Goal: Communication & Community: Connect with others

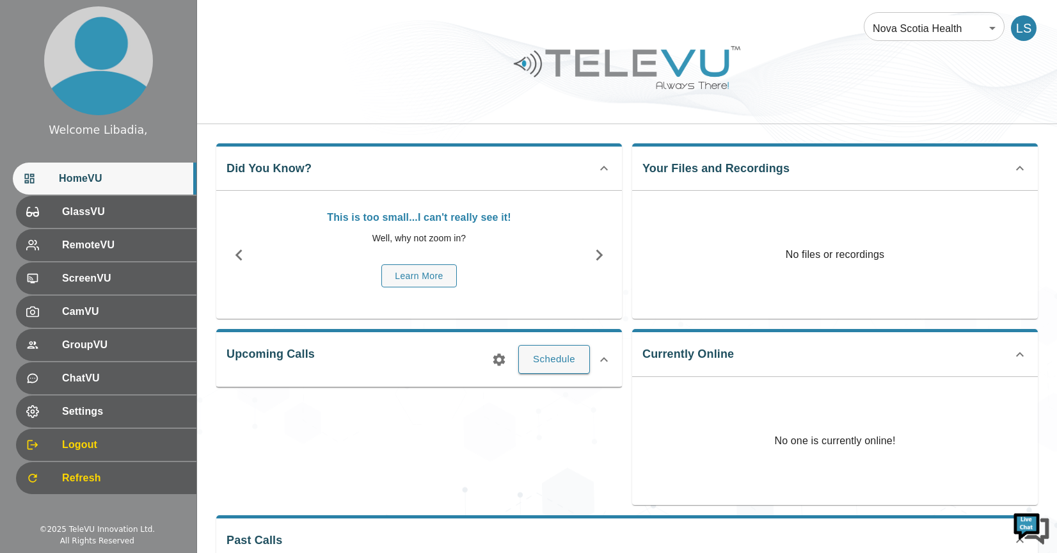
click at [867, 79] on div at bounding box center [627, 77] width 860 height 72
click at [102, 180] on span "HomeVU" at bounding box center [122, 178] width 127 height 15
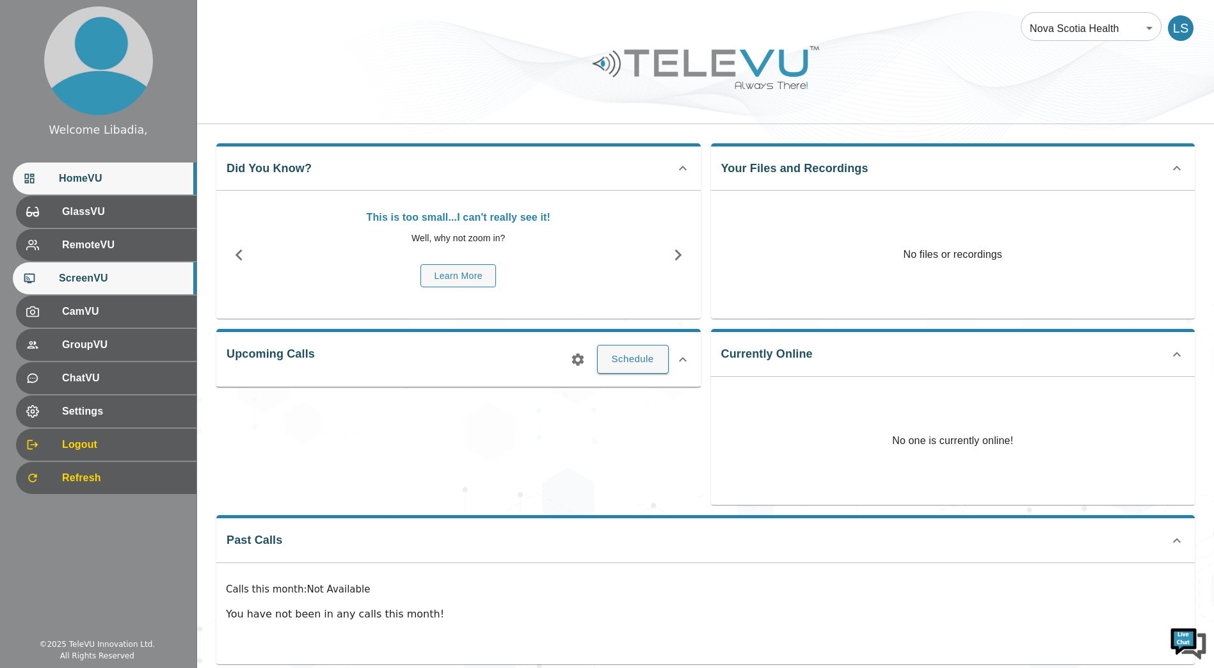
click at [103, 278] on span "ScreenVU" at bounding box center [122, 278] width 127 height 15
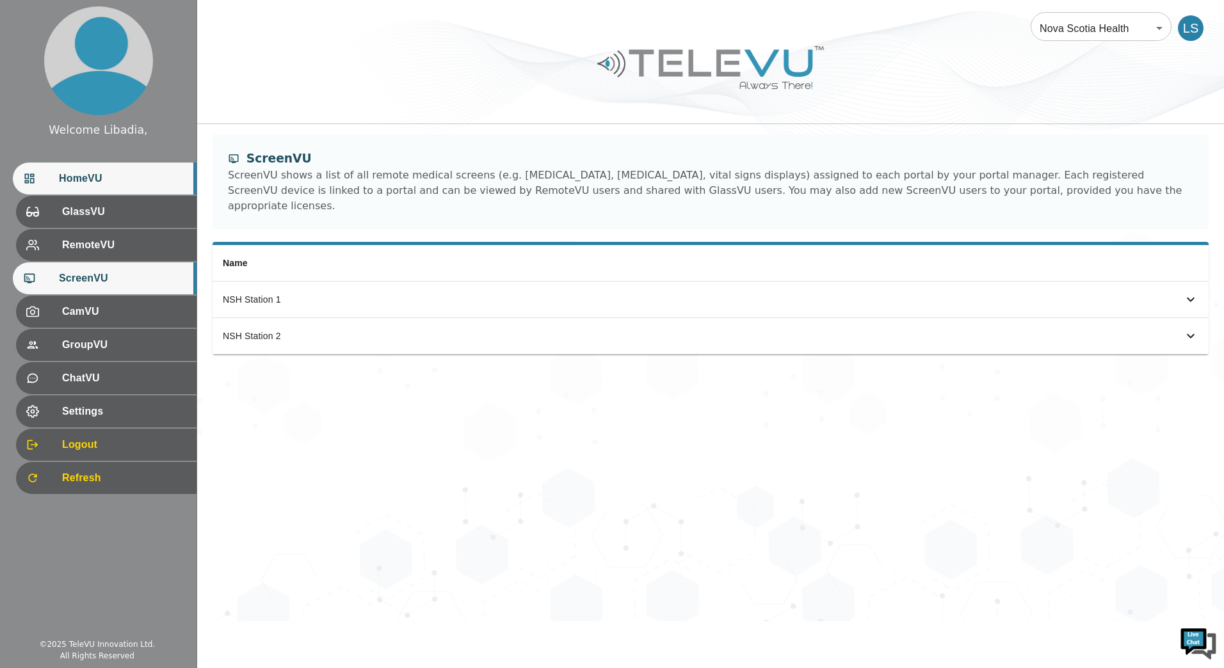
click at [99, 182] on span "HomeVU" at bounding box center [122, 178] width 127 height 15
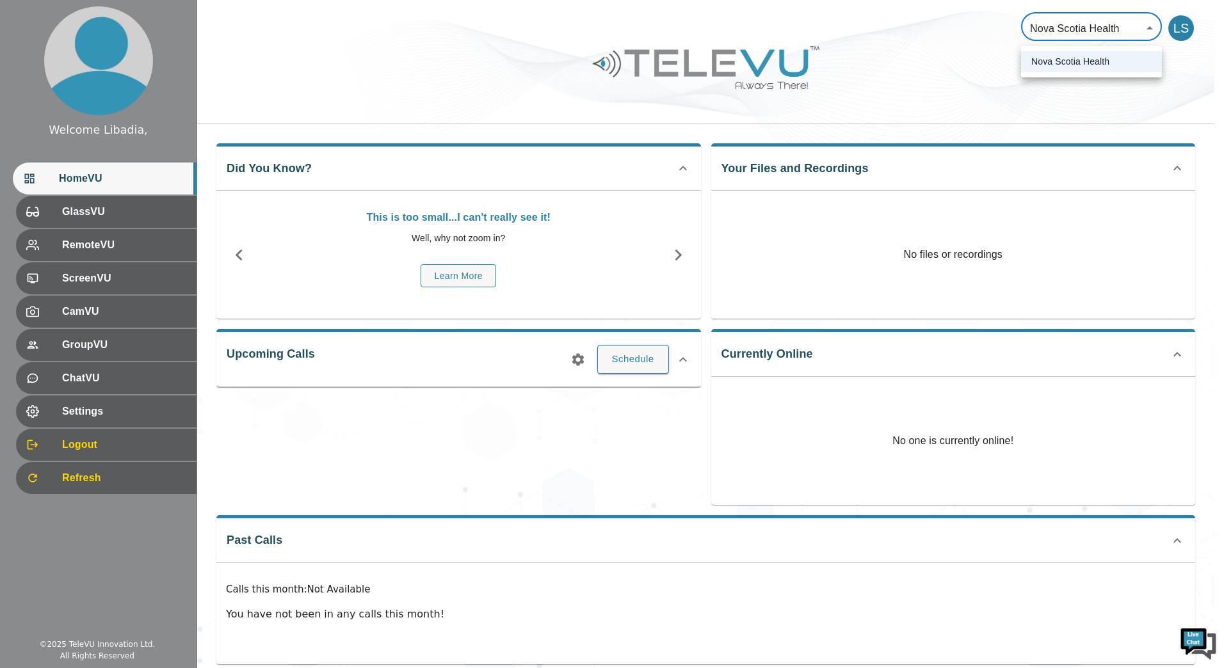
click at [1057, 31] on body "Welcome Libadia, HomeVU GlassVU RemoteVU ScreenVU CamVU GroupVU ChatVU Settings…" at bounding box center [612, 341] width 1224 height 683
click at [1057, 31] on div at bounding box center [612, 334] width 1224 height 668
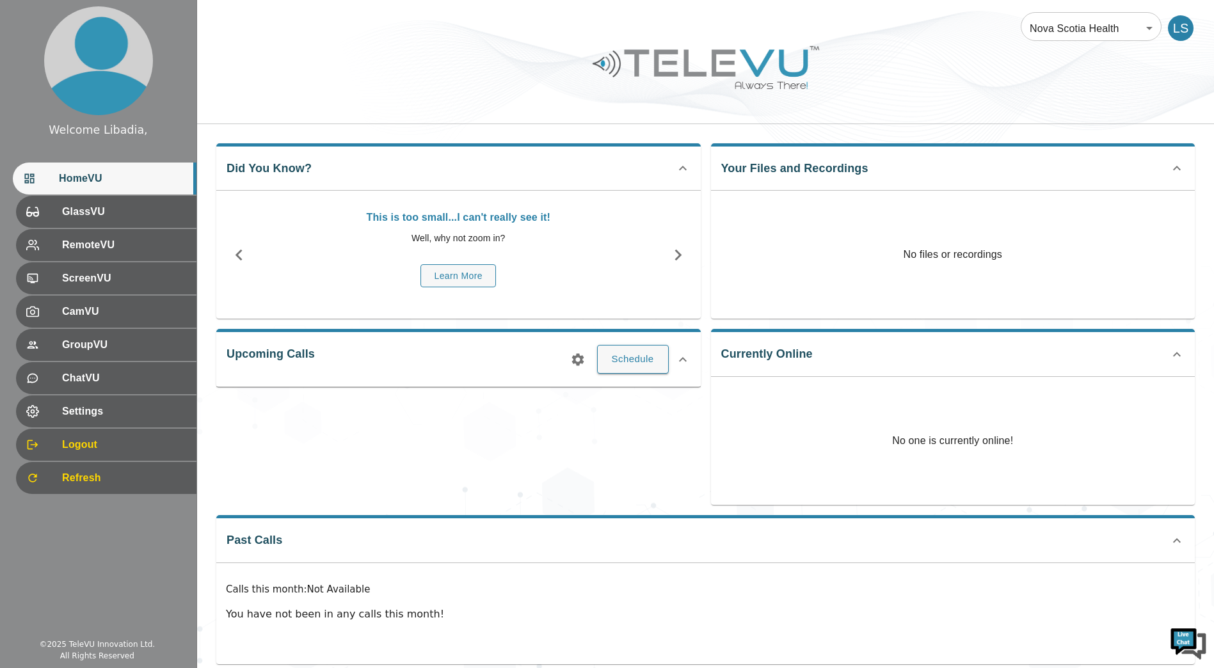
drag, startPoint x: 1153, startPoint y: 31, endPoint x: 1201, endPoint y: 70, distance: 61.5
click at [1057, 76] on div at bounding box center [705, 77] width 1017 height 72
click at [1057, 34] on div "LS" at bounding box center [1181, 28] width 26 height 26
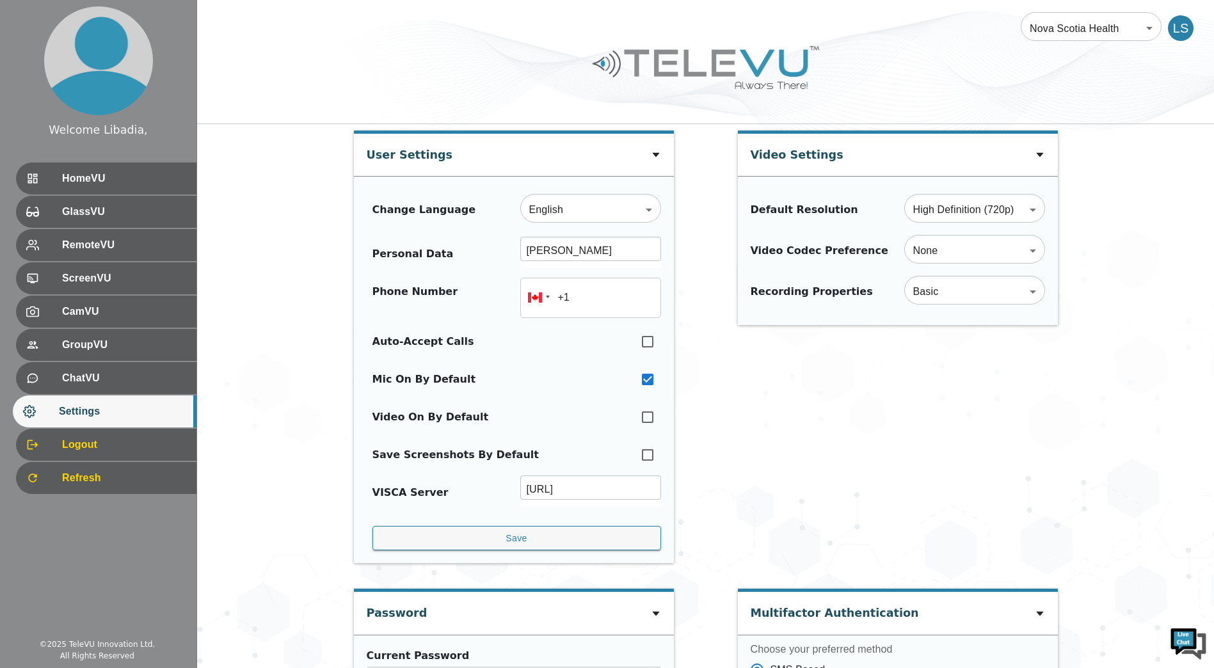
click at [1002, 72] on div at bounding box center [705, 77] width 1017 height 72
click at [256, 49] on div at bounding box center [705, 77] width 1017 height 72
click at [881, 454] on div "Video Settings Default Resolution High Definition (720p) HD ​ Video Codec Prefe…" at bounding box center [898, 354] width 320 height 446
click at [867, 29] on div "Nova Scotia Health 208 ​ LS" at bounding box center [705, 20] width 1017 height 41
click at [84, 174] on span "HomeVU" at bounding box center [122, 178] width 127 height 15
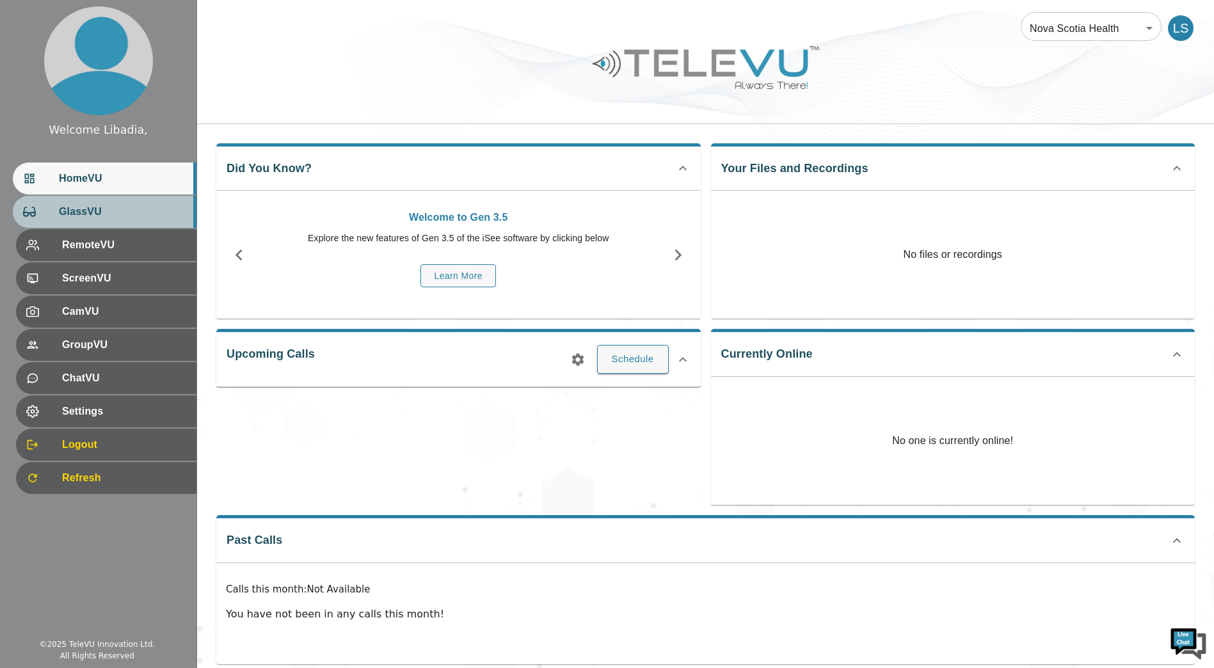
click at [70, 215] on span "GlassVU" at bounding box center [122, 211] width 127 height 15
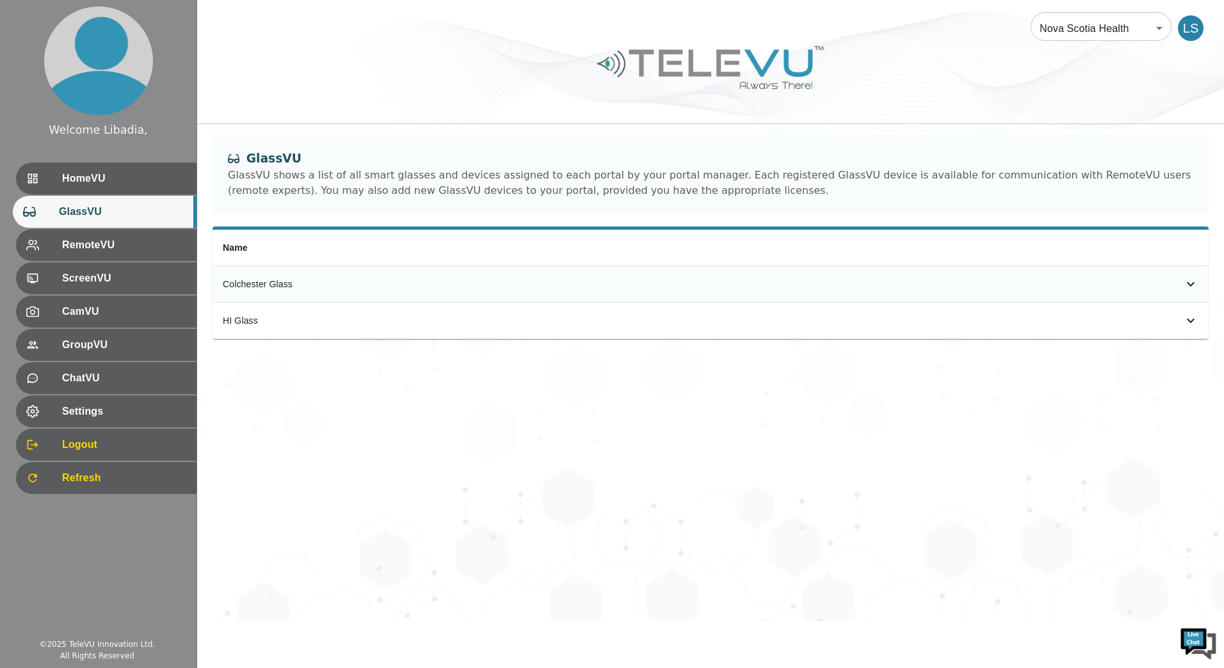
click at [1057, 281] on icon "simple table" at bounding box center [1190, 283] width 15 height 15
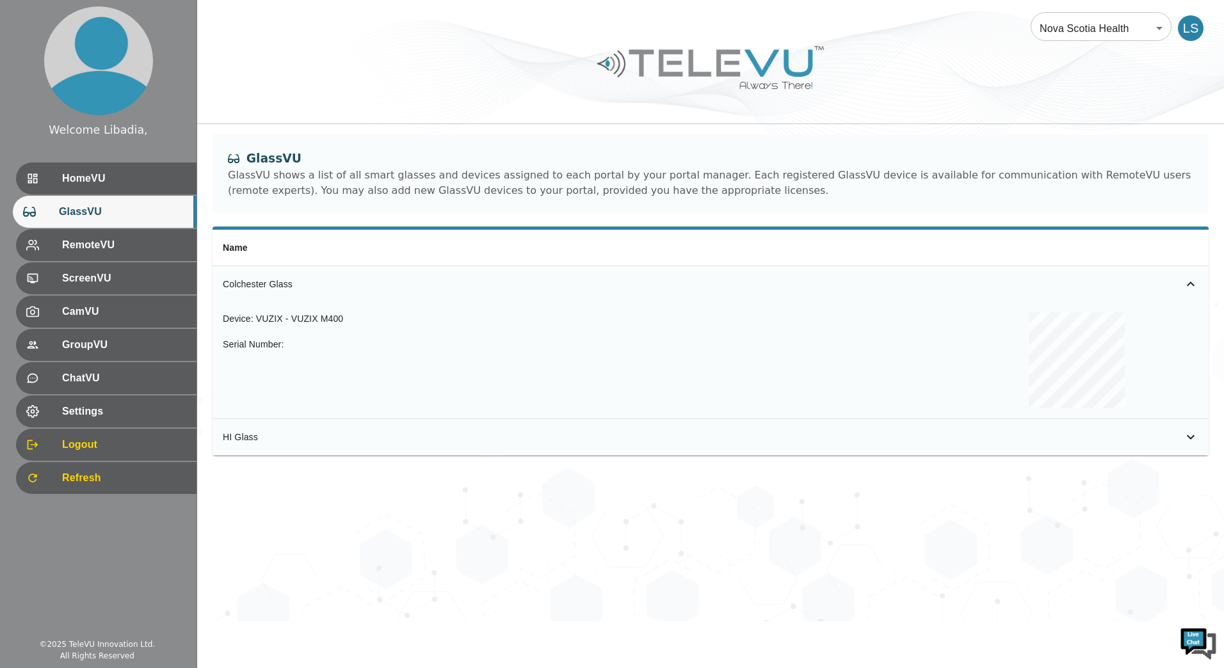
click at [1057, 437] on icon "simple table" at bounding box center [1191, 437] width 8 height 4
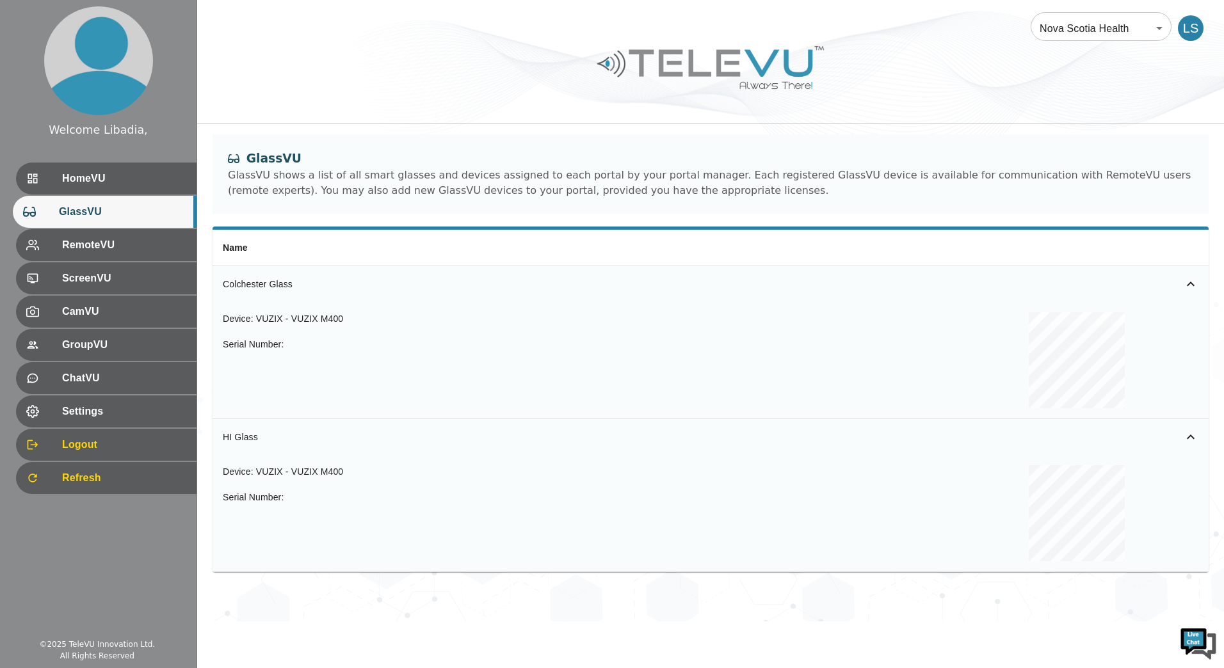
click at [363, 65] on div at bounding box center [710, 77] width 1027 height 72
click at [188, 53] on div at bounding box center [98, 61] width 196 height 122
click at [178, 101] on div at bounding box center [98, 61] width 196 height 122
click at [96, 244] on span "RemoteVU" at bounding box center [122, 244] width 127 height 15
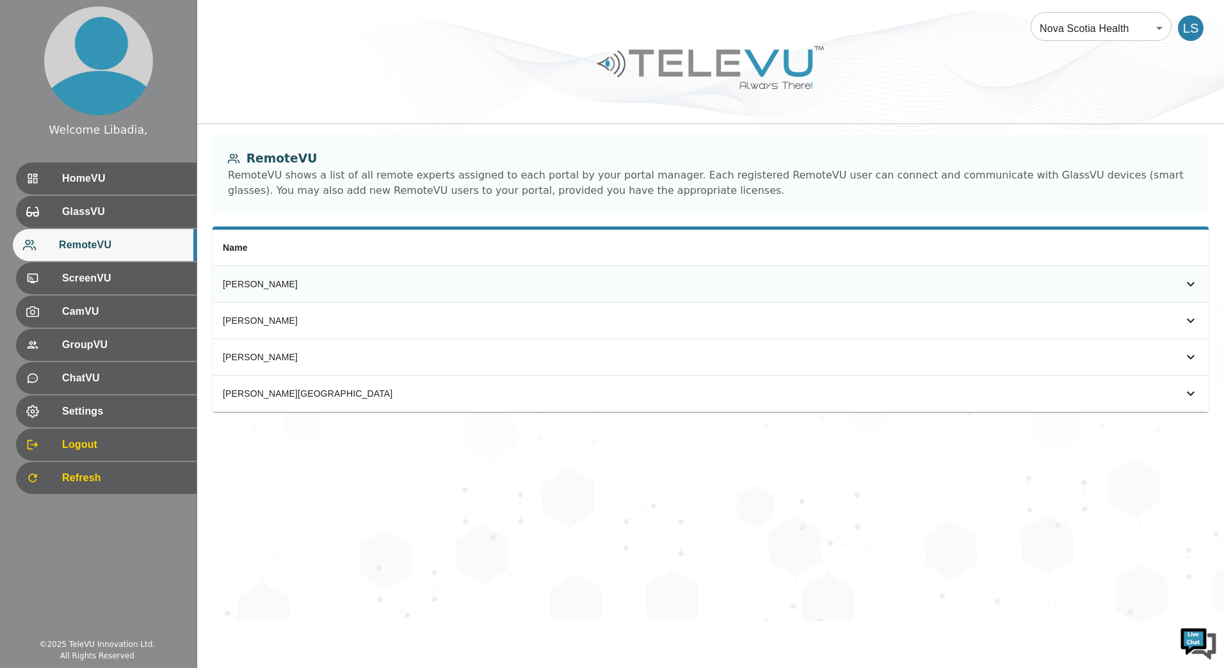
click at [1057, 285] on icon "simple table" at bounding box center [1190, 283] width 15 height 15
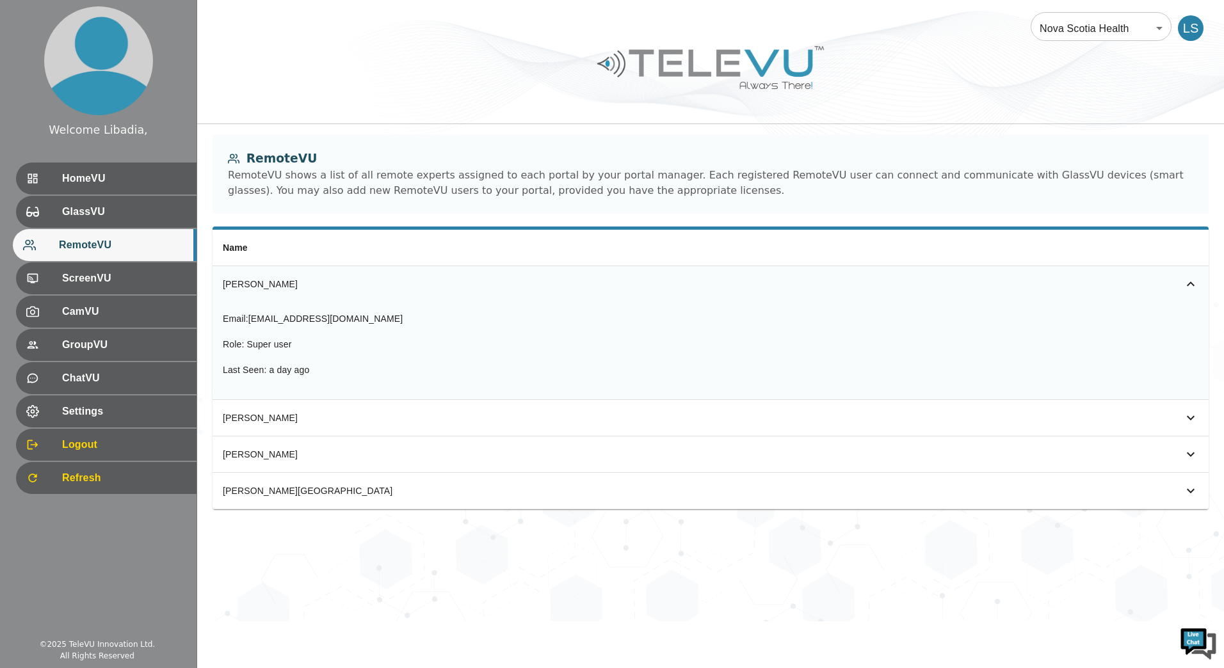
click at [1057, 284] on icon "simple table" at bounding box center [1190, 283] width 15 height 15
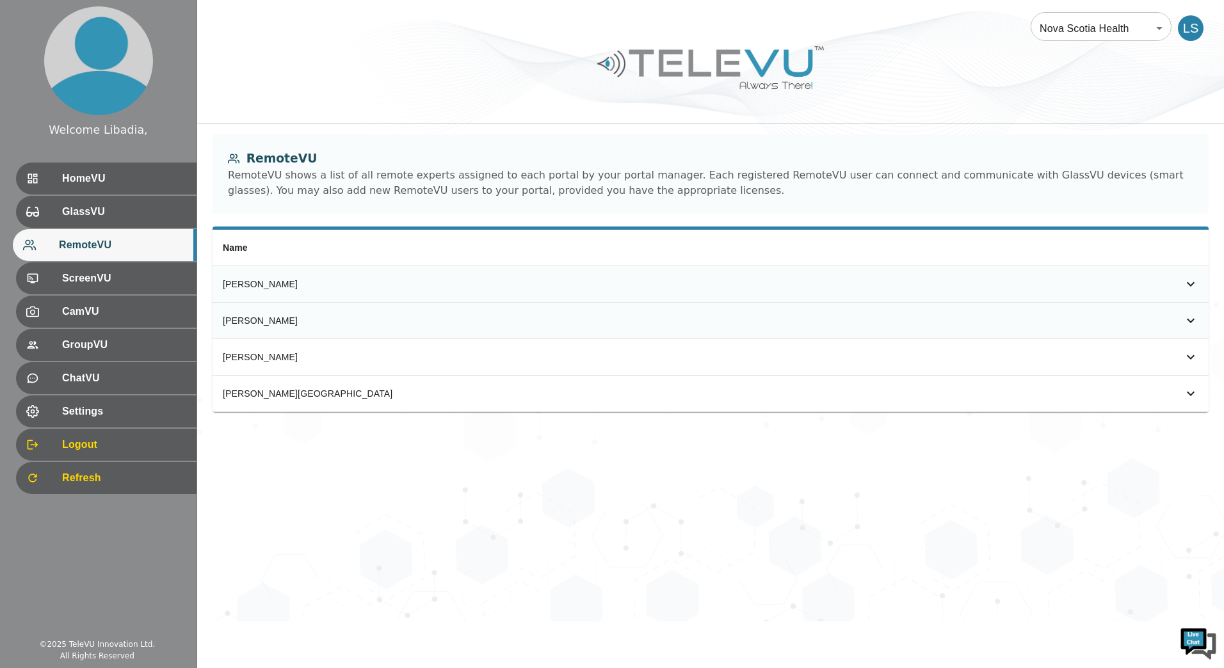
click at [1057, 321] on icon "simple table" at bounding box center [1190, 320] width 15 height 15
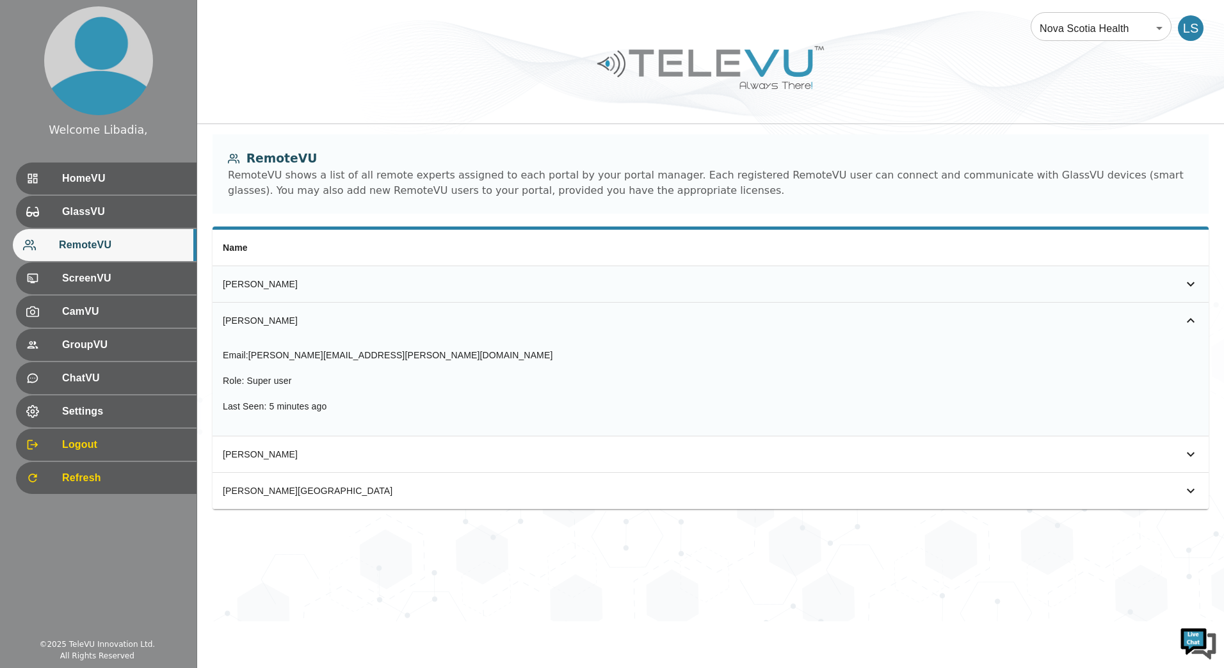
click at [1057, 321] on icon "simple table" at bounding box center [1191, 320] width 8 height 4
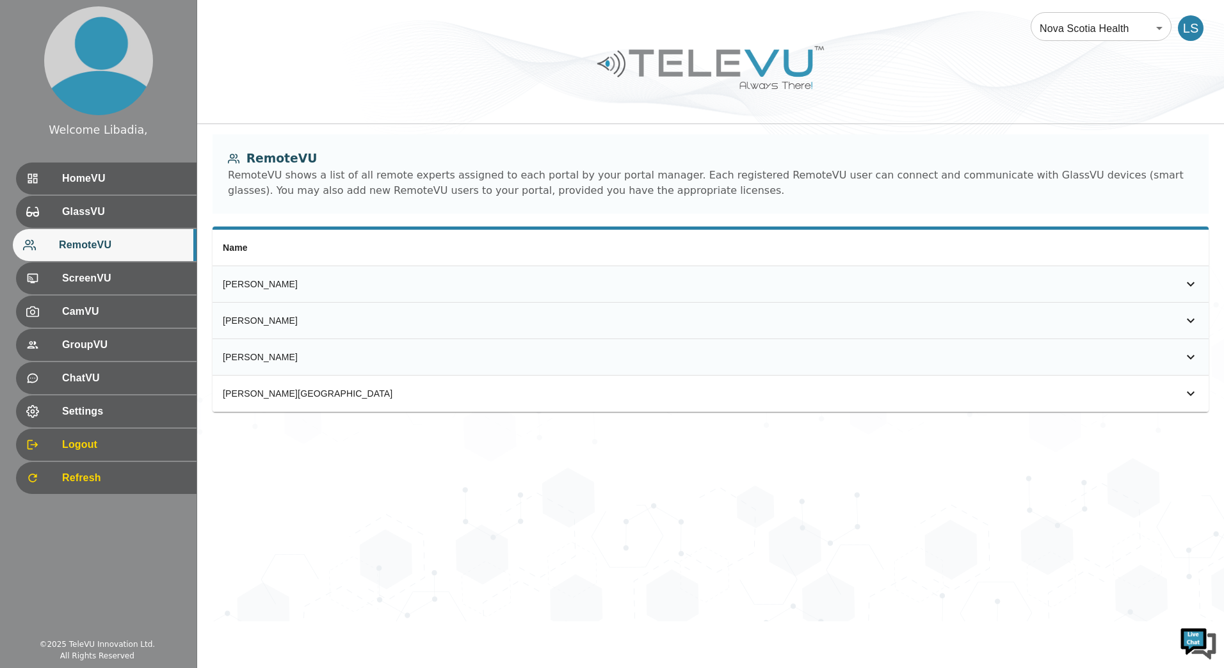
click at [1057, 356] on icon "simple table" at bounding box center [1191, 357] width 8 height 4
click at [84, 275] on span "ScreenVU" at bounding box center [122, 278] width 127 height 15
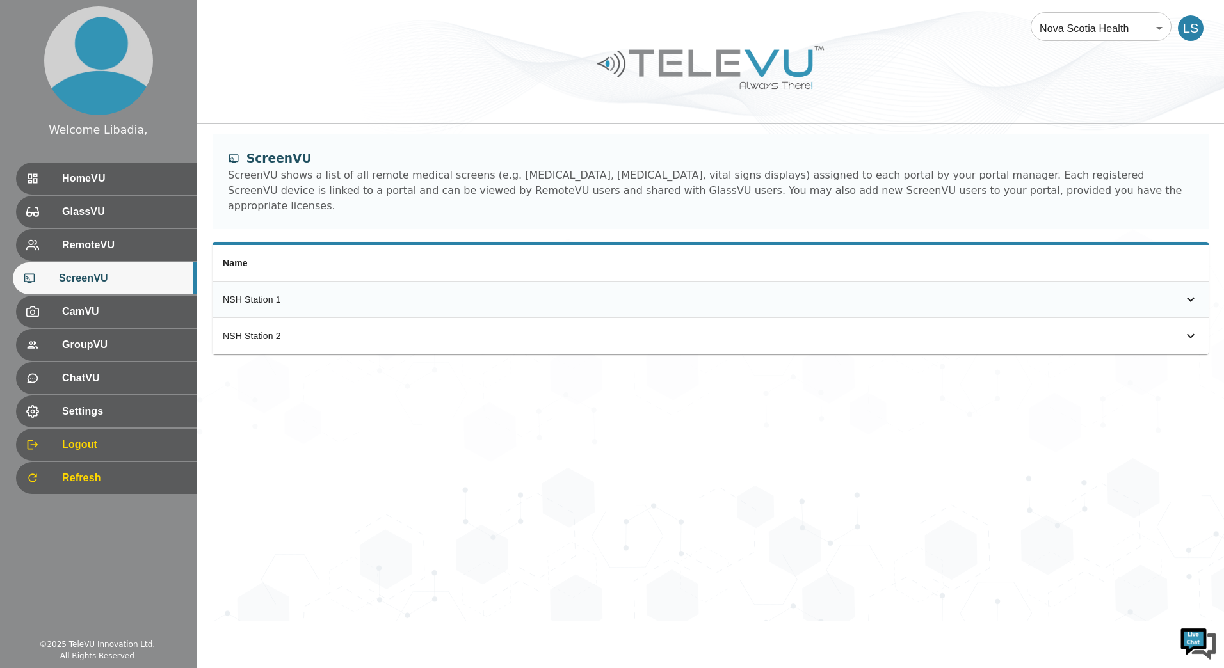
click at [296, 293] on div "NSH Station 1" at bounding box center [468, 299] width 491 height 13
click at [1057, 292] on icon "simple table" at bounding box center [1190, 299] width 15 height 15
click at [1057, 405] on icon "simple table" at bounding box center [1191, 407] width 8 height 4
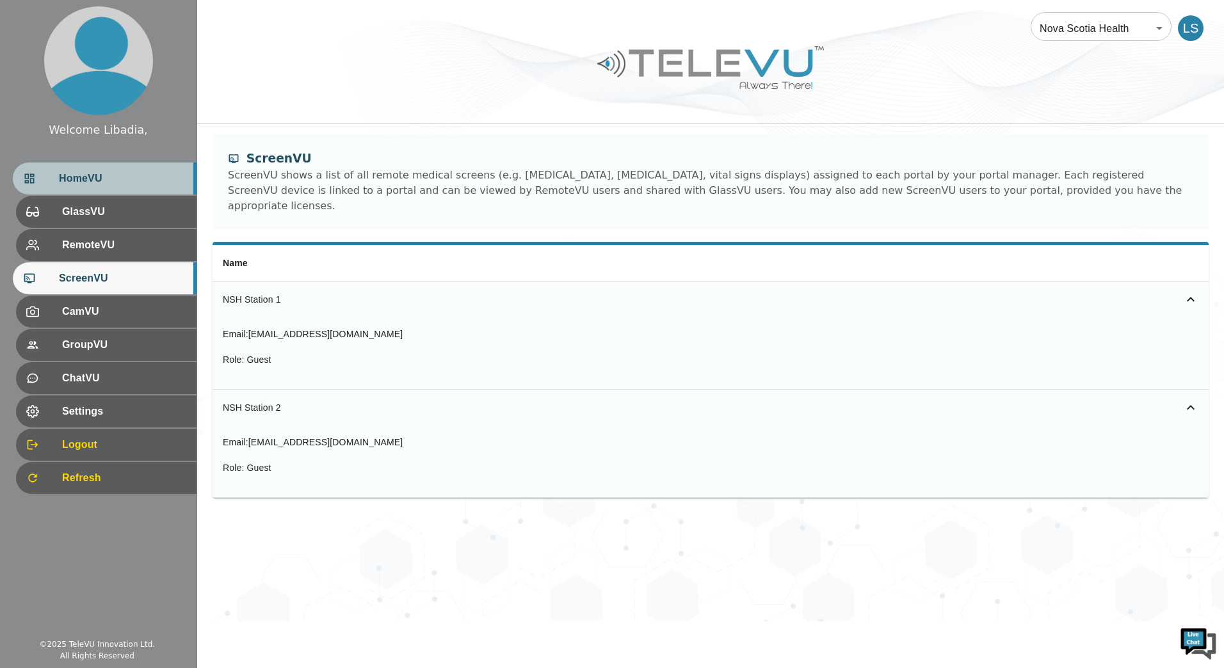
click at [97, 184] on span "HomeVU" at bounding box center [122, 178] width 127 height 15
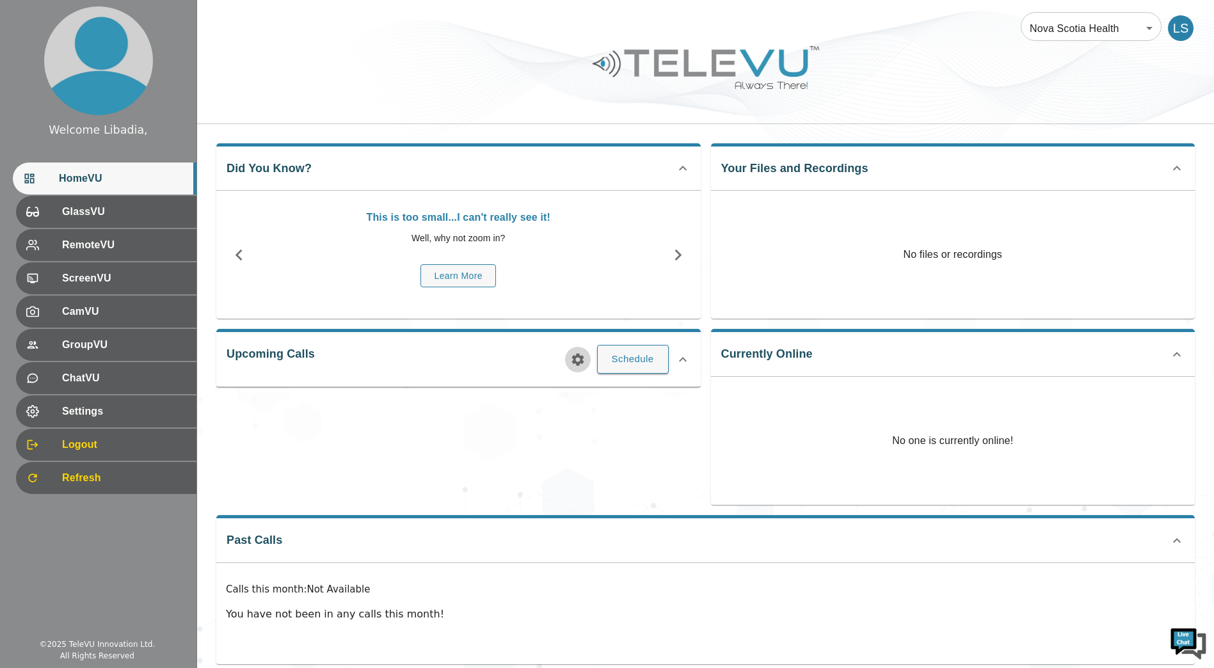
click at [576, 363] on icon "button" at bounding box center [577, 359] width 12 height 12
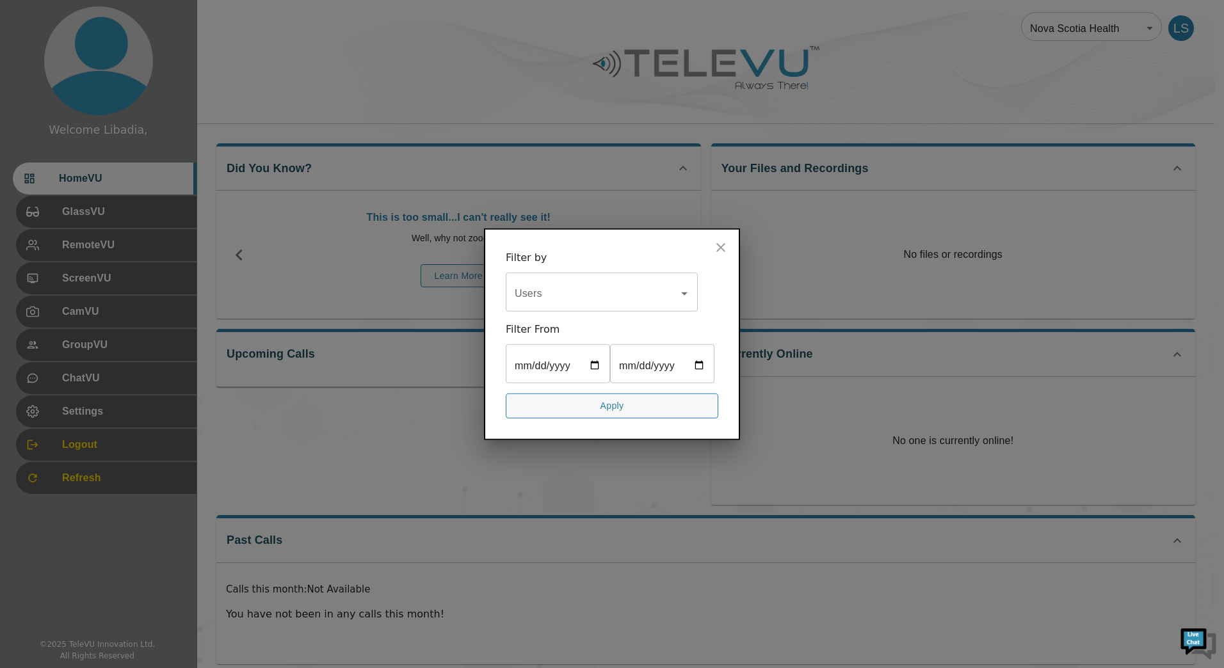
click at [685, 286] on icon "Open" at bounding box center [683, 293] width 15 height 15
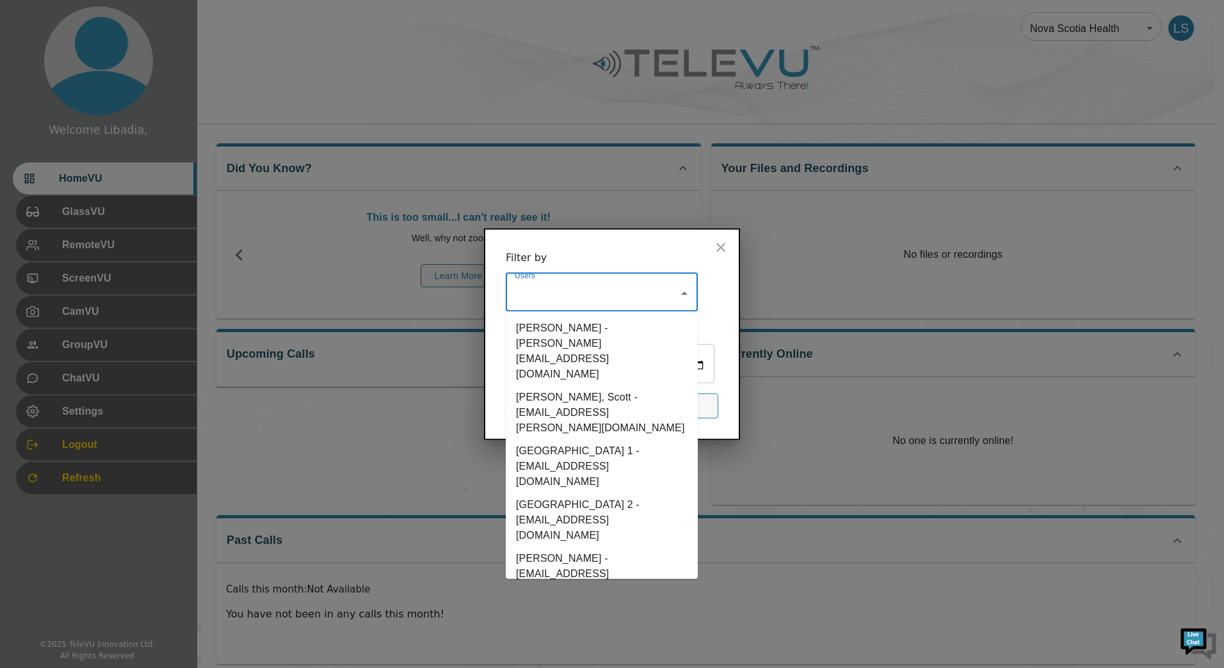
click at [568, 440] on li "NSH Station 1 - station+nshealth1@televu.ca" at bounding box center [602, 467] width 192 height 54
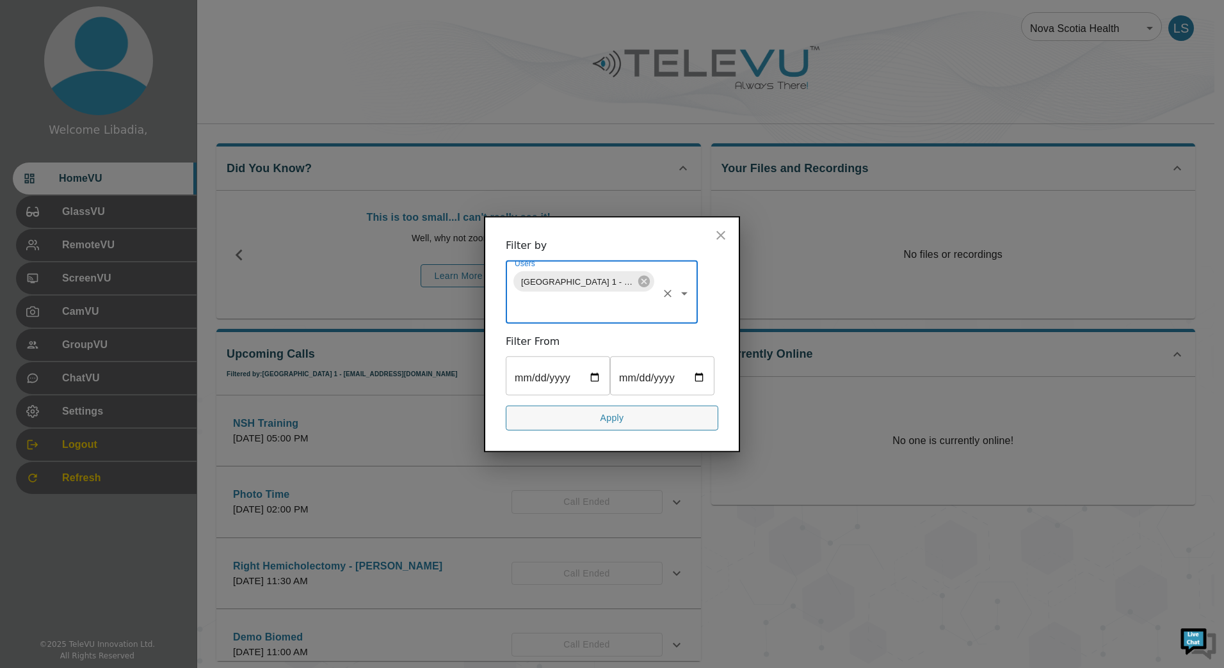
click at [719, 231] on icon "close" at bounding box center [720, 235] width 9 height 9
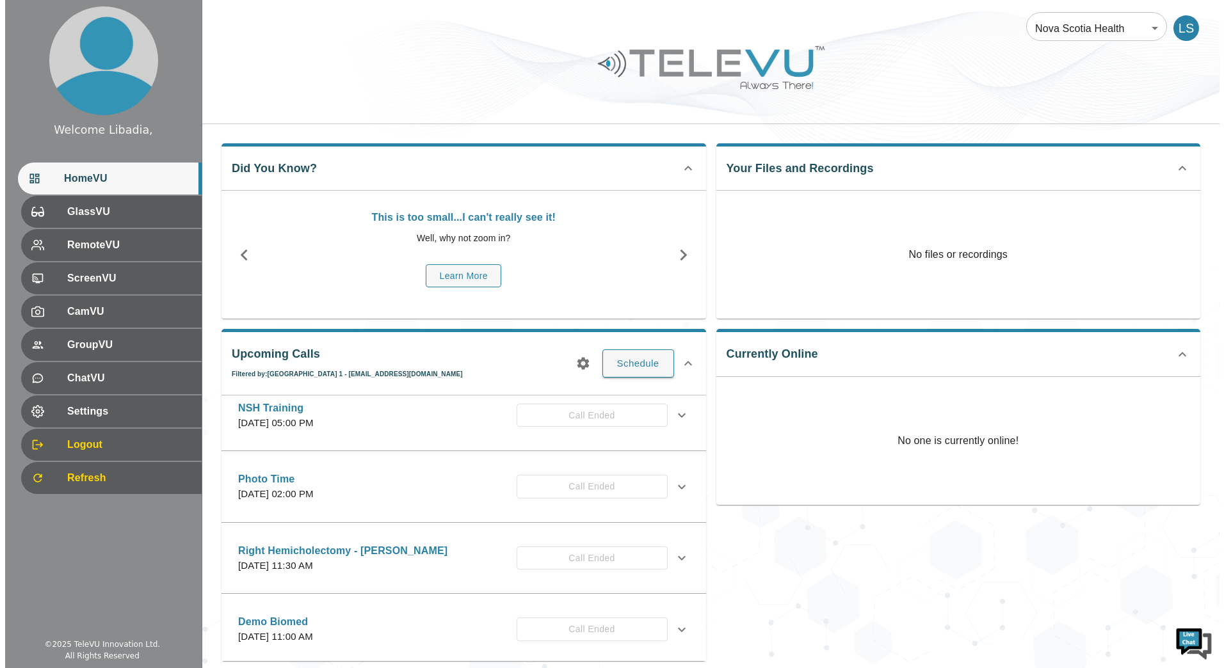
scroll to position [20, 0]
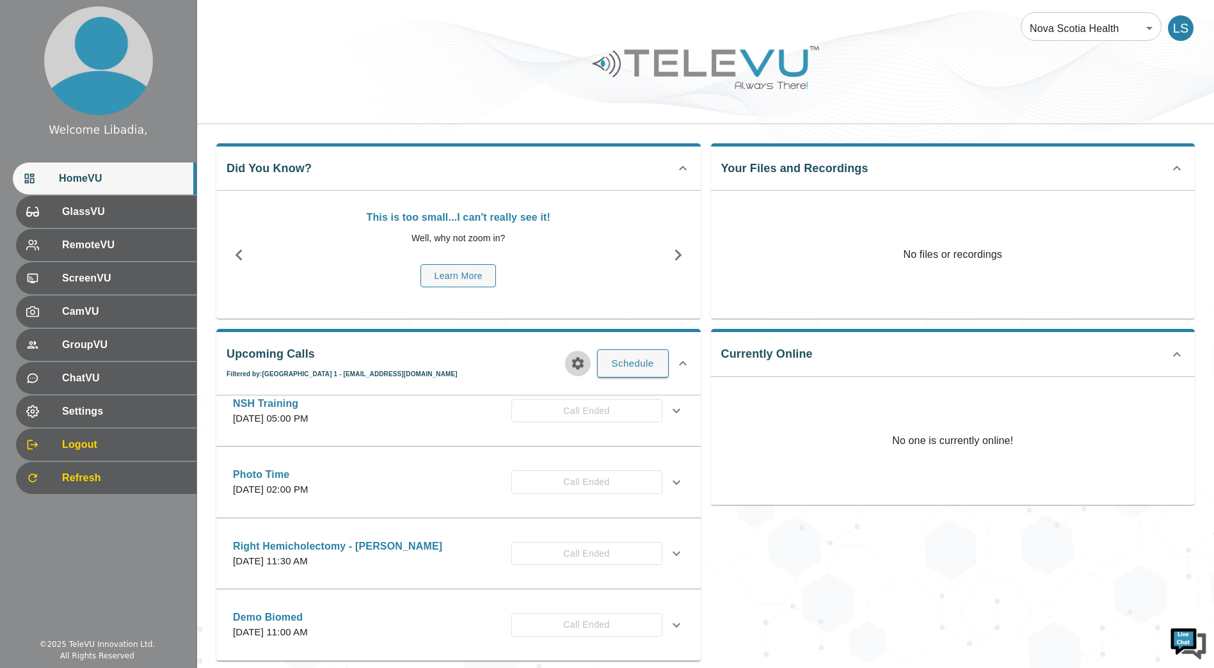
click at [579, 363] on icon "button" at bounding box center [577, 363] width 15 height 15
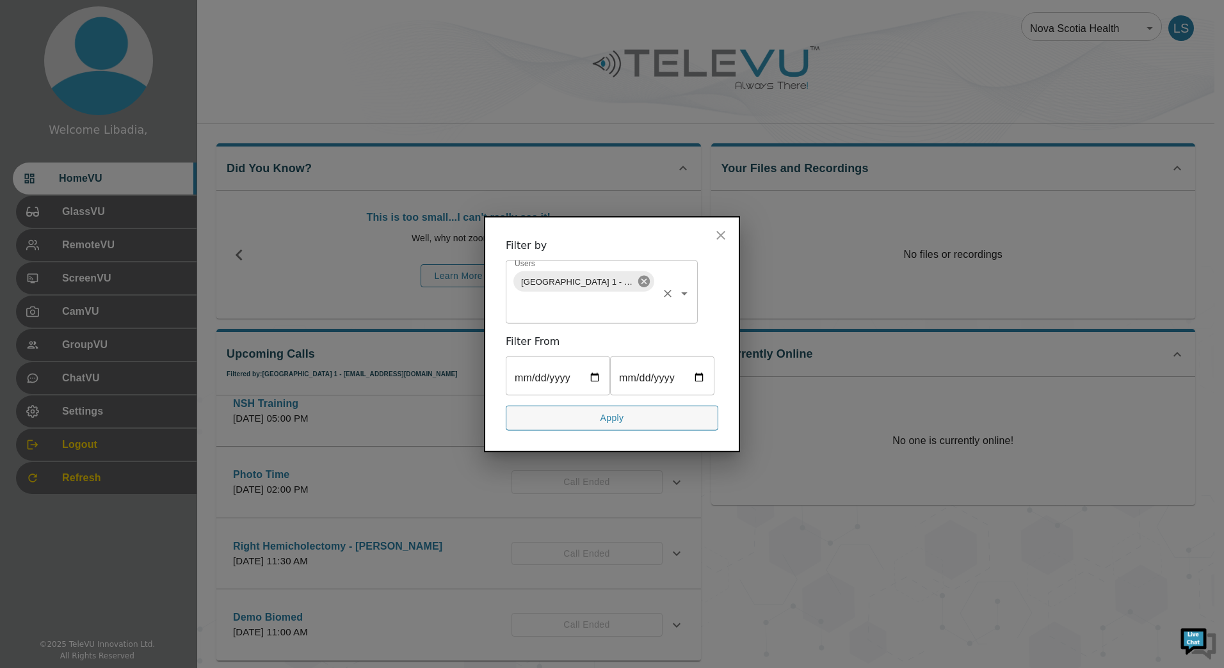
click at [643, 275] on icon at bounding box center [644, 282] width 14 height 14
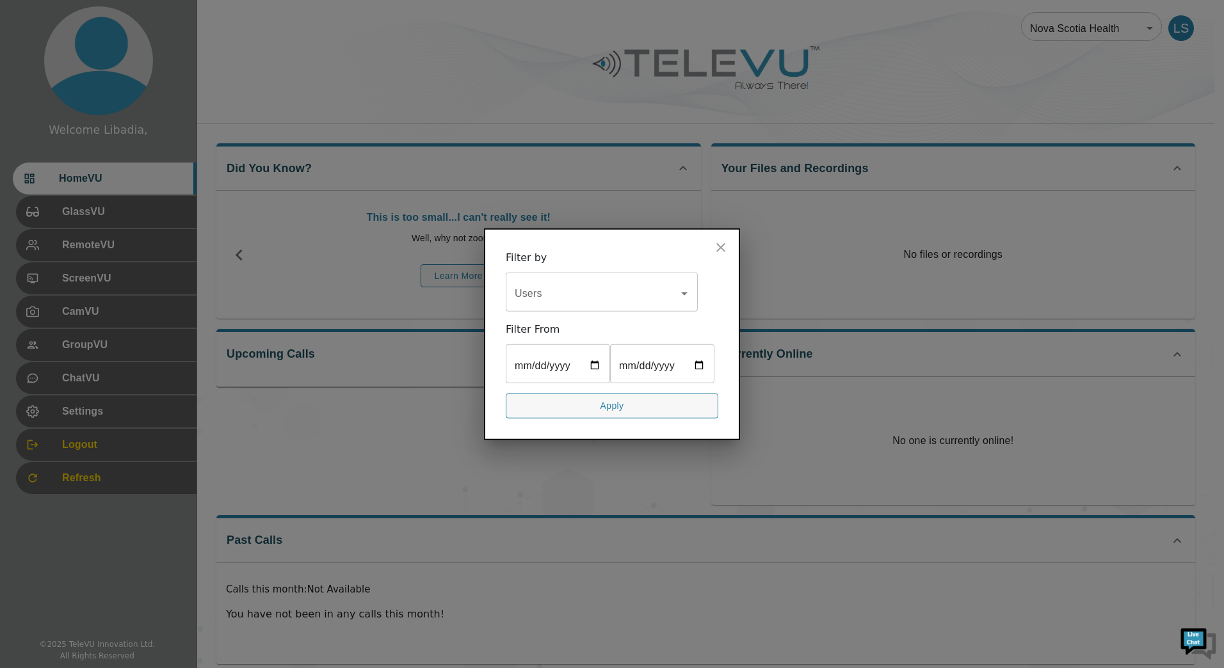
scroll to position [0, 0]
click at [692, 277] on div "Users" at bounding box center [602, 294] width 192 height 36
click at [687, 286] on icon "Open" at bounding box center [683, 293] width 15 height 15
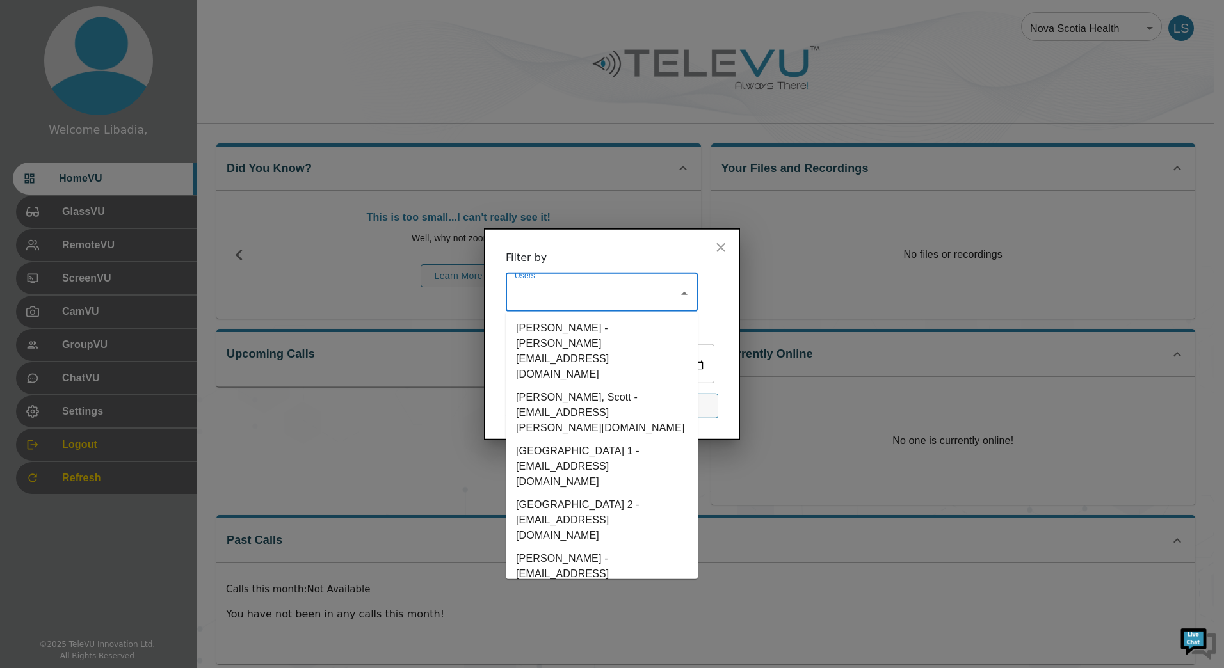
click at [606, 493] on li "NSH Station 2 - station+nshealth2@televu.ca" at bounding box center [602, 520] width 192 height 54
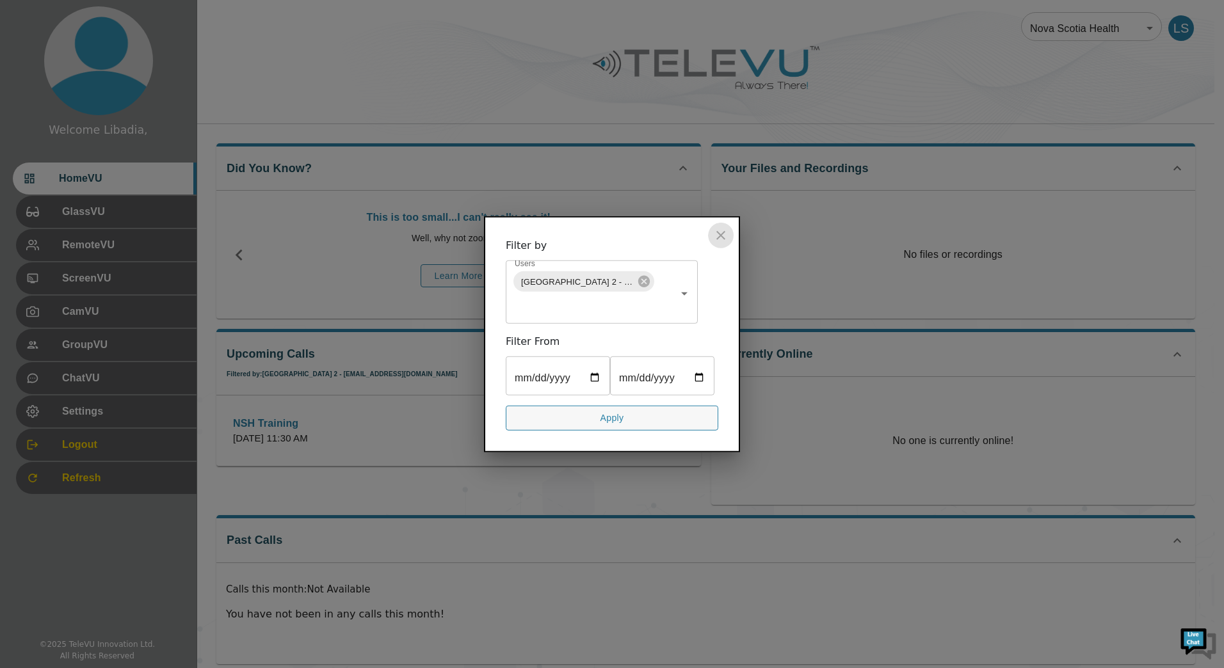
drag, startPoint x: 729, startPoint y: 216, endPoint x: 711, endPoint y: 237, distance: 28.2
click at [729, 223] on button "close" at bounding box center [721, 236] width 26 height 26
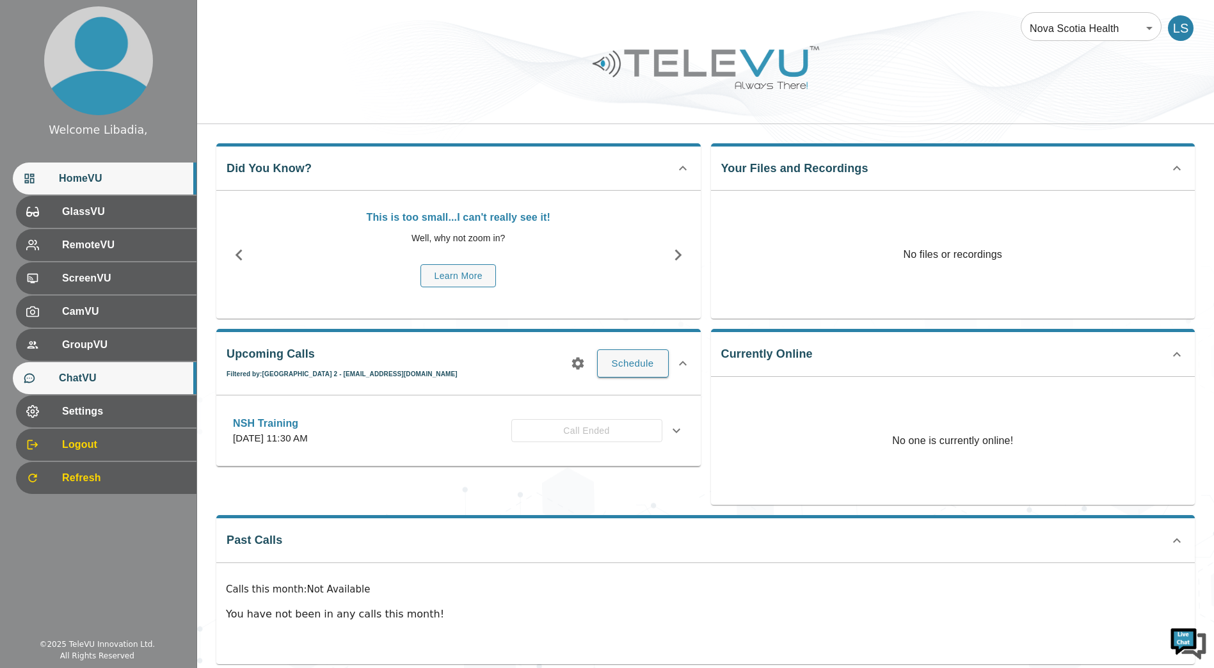
click at [70, 378] on span "ChatVU" at bounding box center [122, 378] width 127 height 15
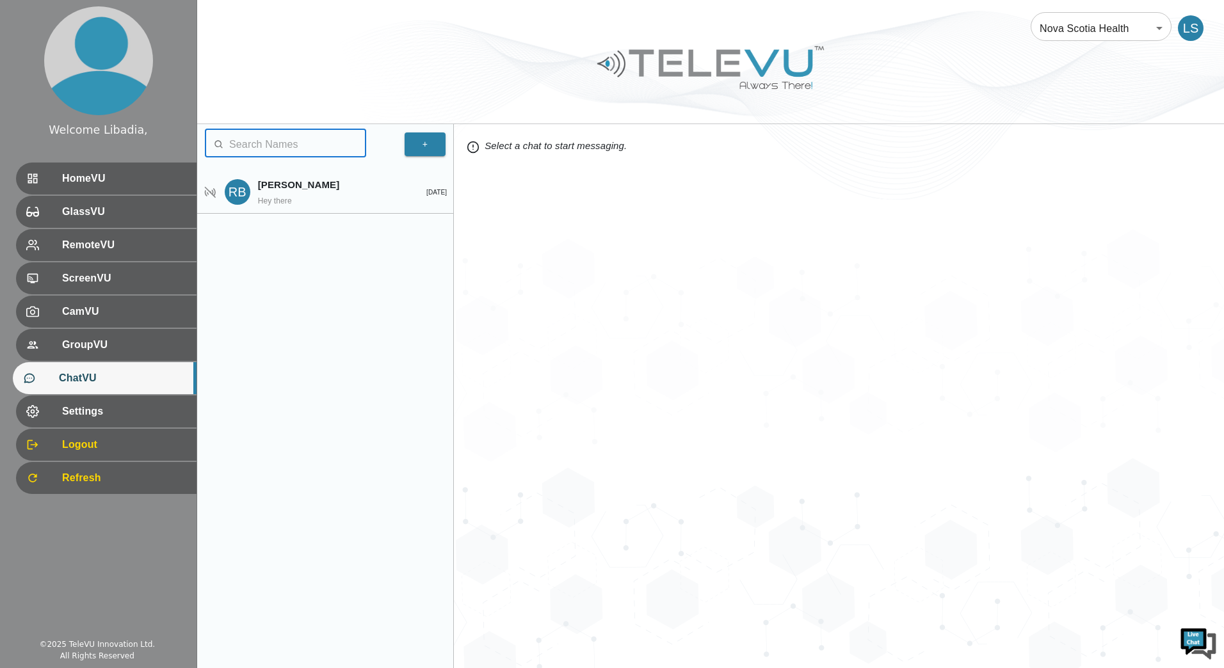
click at [278, 140] on input "text" at bounding box center [297, 145] width 137 height 26
type input "a"
click at [274, 148] on input "text" at bounding box center [297, 145] width 137 height 26
type input "a"
type input "ahmed"
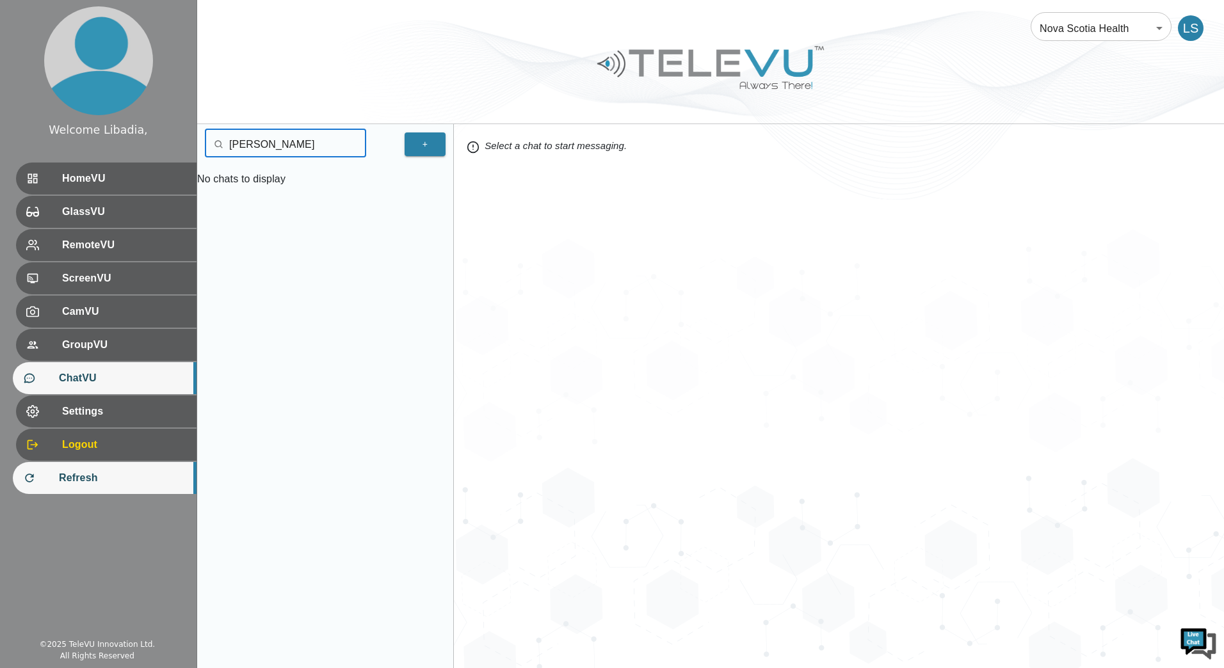
click at [78, 476] on span "Refresh" at bounding box center [122, 477] width 127 height 15
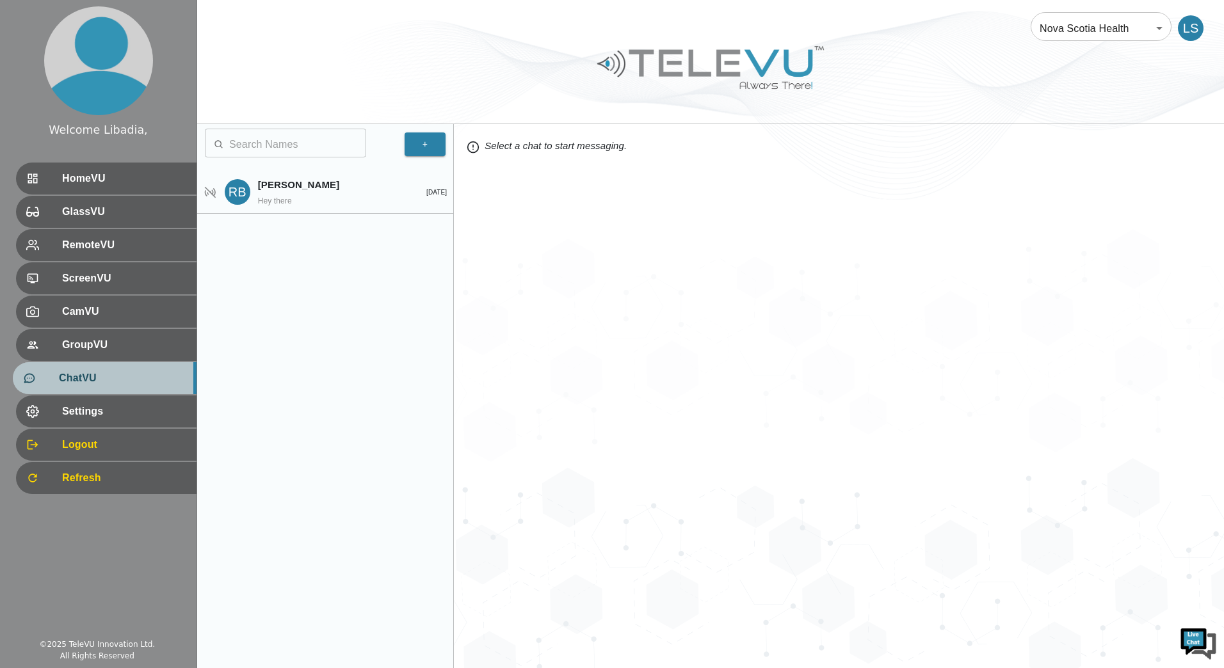
click at [91, 382] on span "ChatVU" at bounding box center [122, 378] width 127 height 15
click at [269, 143] on input "text" at bounding box center [297, 145] width 137 height 26
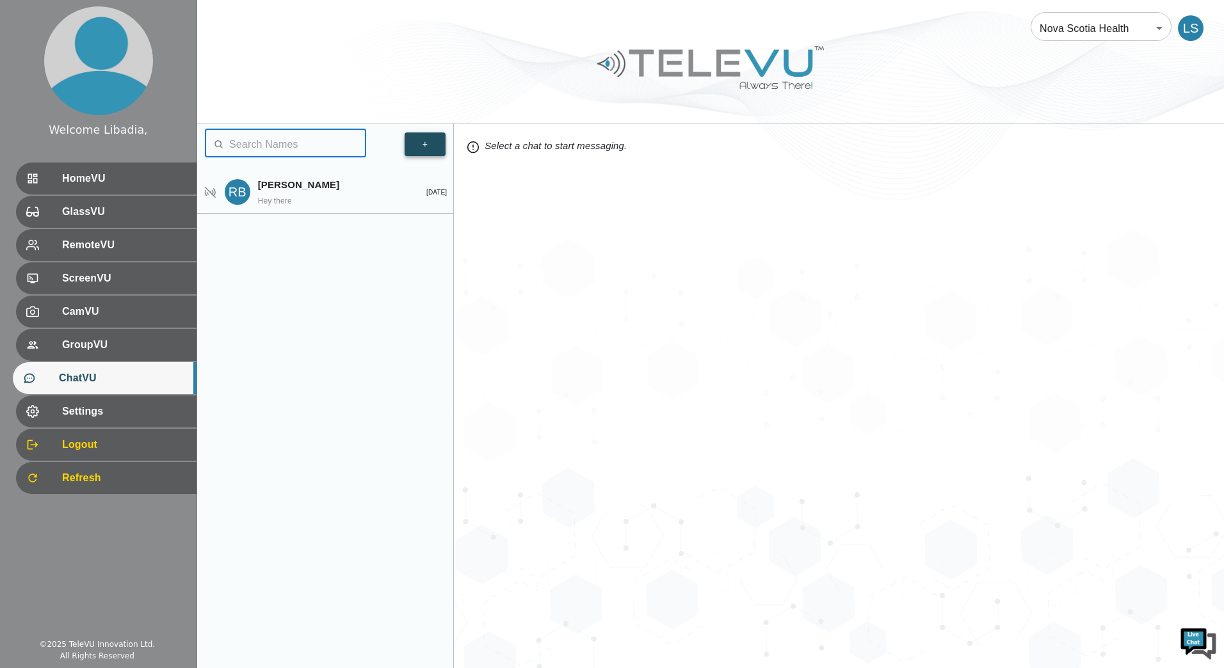
click at [427, 148] on button "+" at bounding box center [424, 144] width 41 height 24
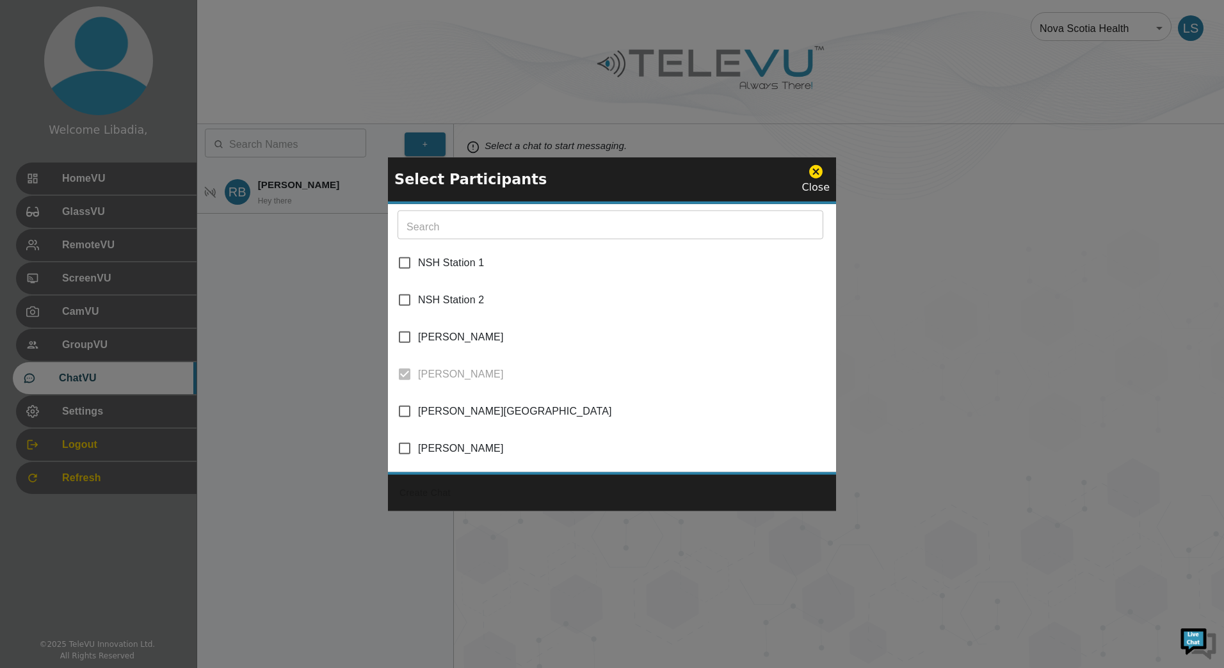
click at [401, 442] on input "[PERSON_NAME]" at bounding box center [404, 448] width 27 height 27
checkbox input "true"
click at [429, 493] on button "Create Chat" at bounding box center [424, 493] width 61 height 24
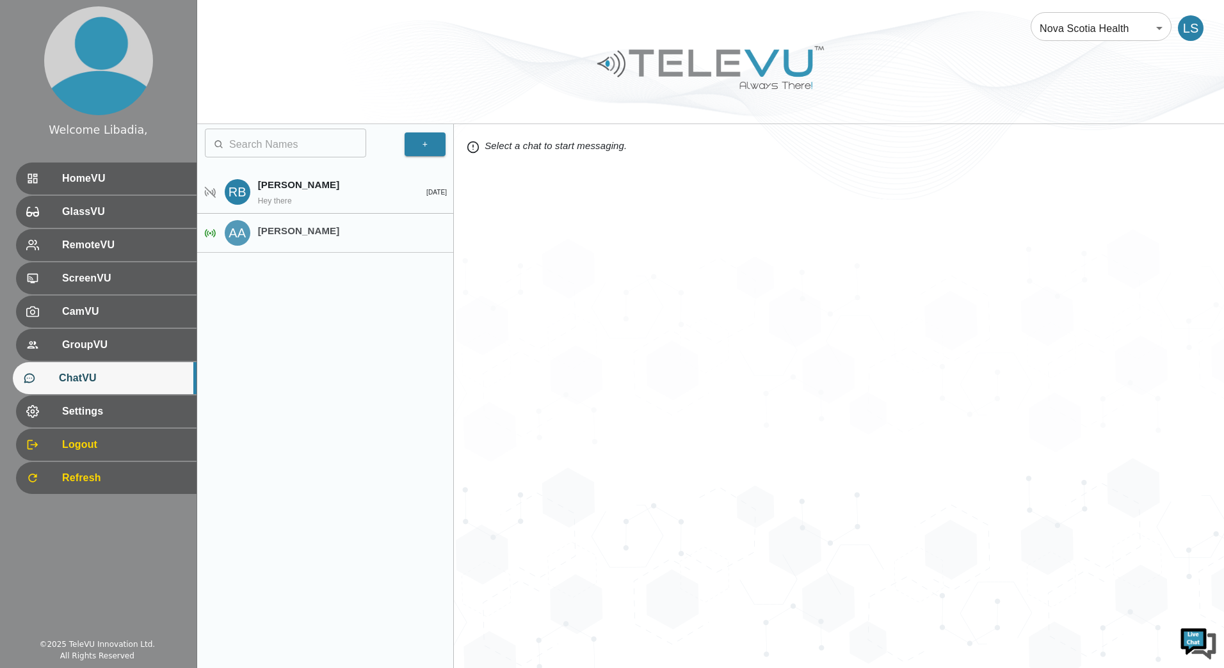
click at [292, 225] on p "[PERSON_NAME]" at bounding box center [329, 231] width 143 height 15
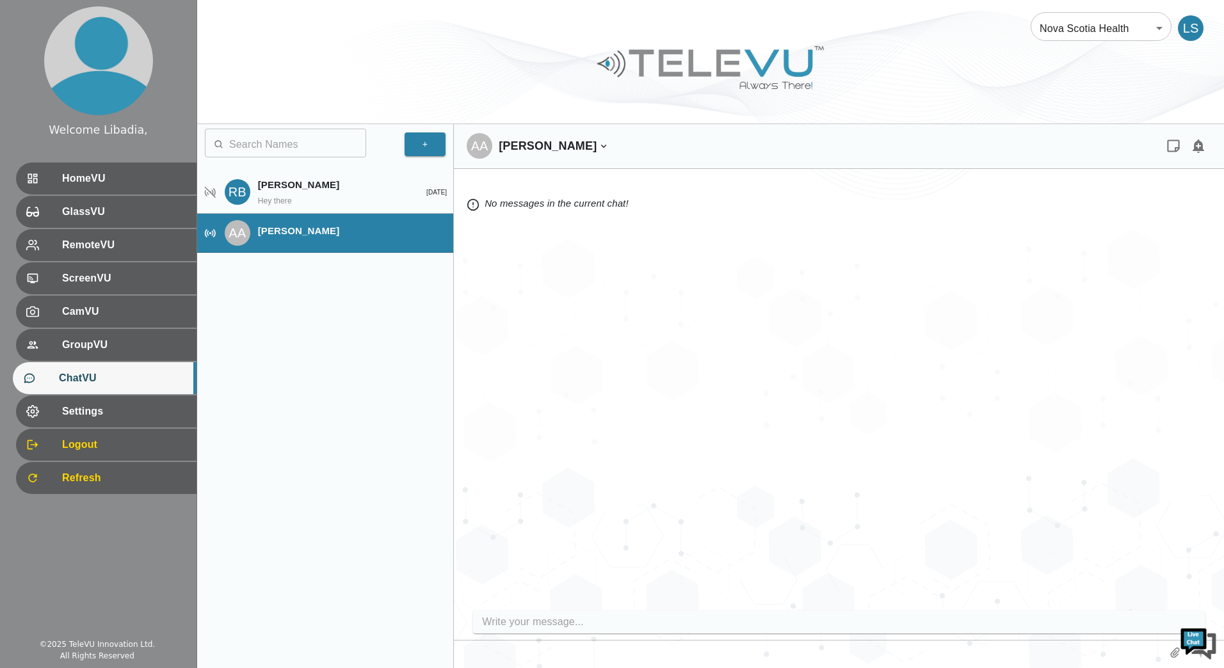
click at [550, 625] on input "write your message" at bounding box center [842, 622] width 720 height 20
type input "hey there :)"
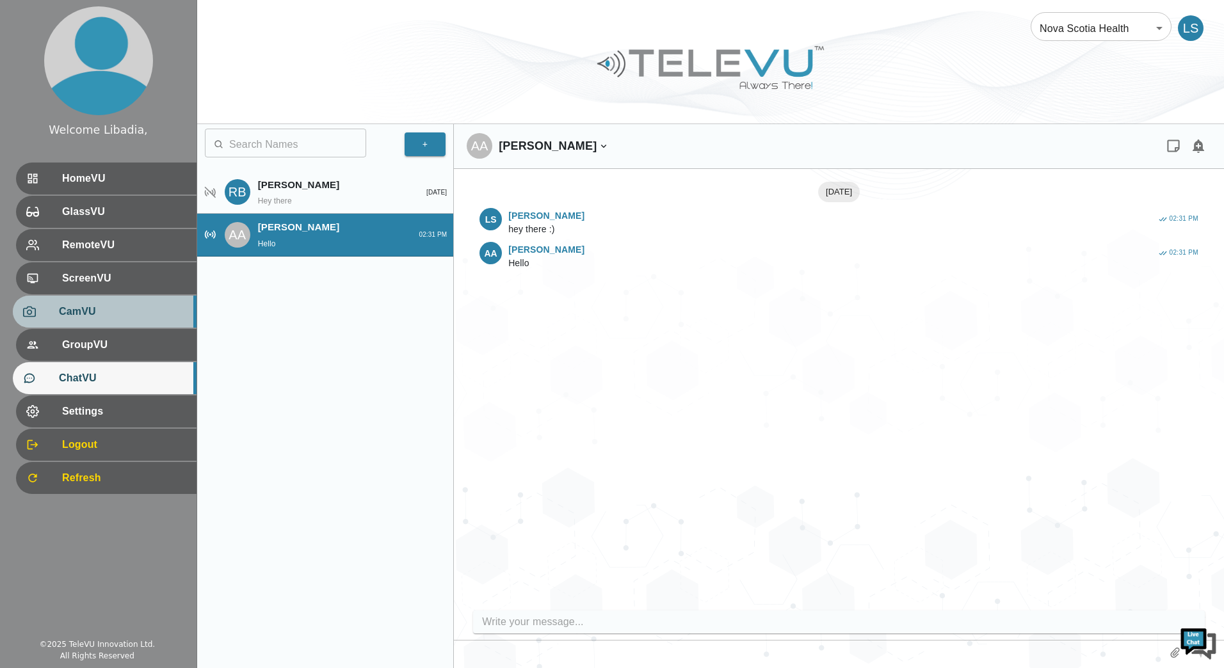
click at [78, 317] on span "CamVU" at bounding box center [122, 311] width 127 height 15
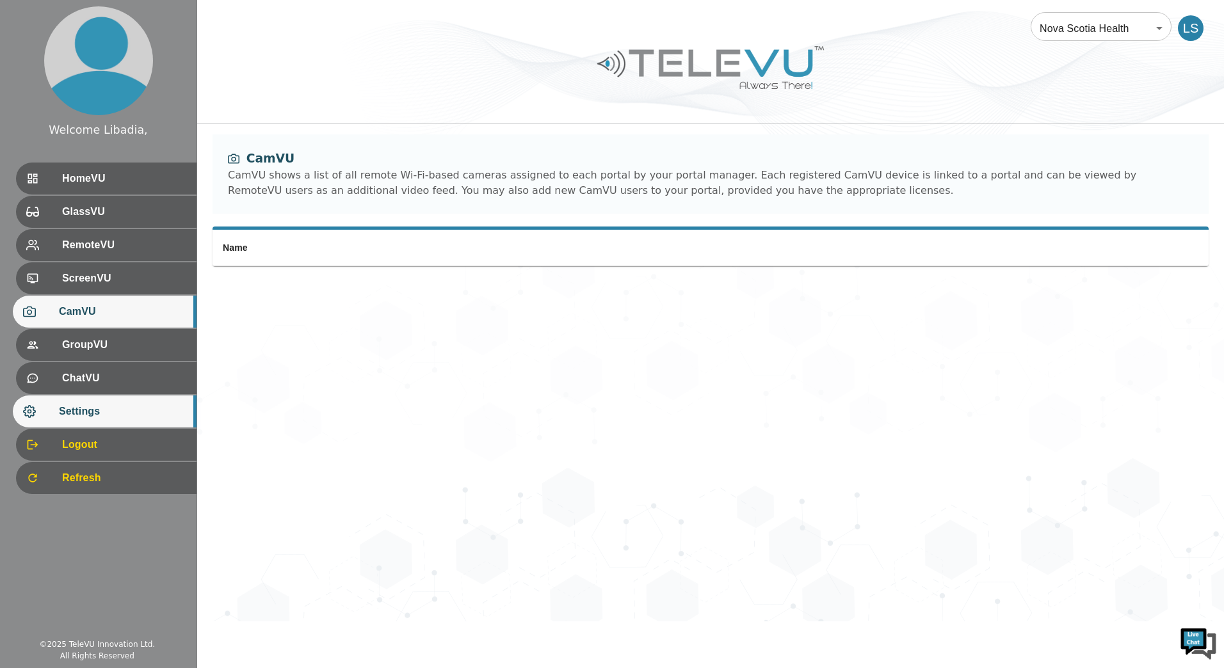
click at [92, 410] on span "Settings" at bounding box center [122, 411] width 127 height 15
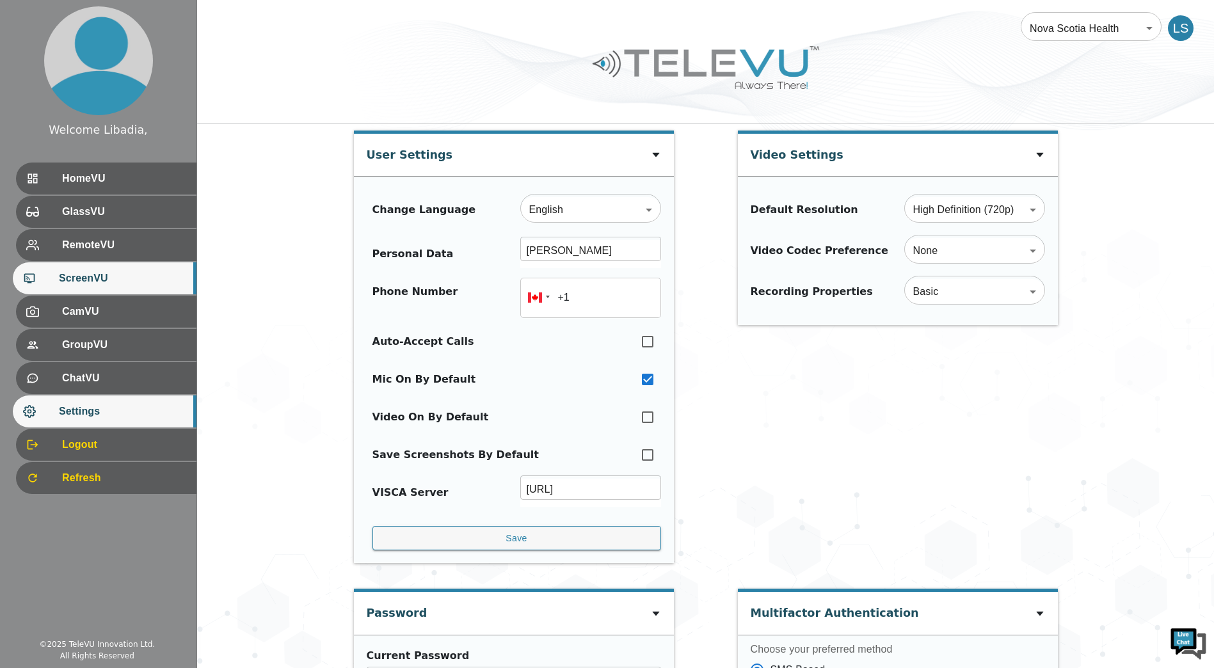
click at [97, 285] on span "ScreenVU" at bounding box center [122, 278] width 127 height 15
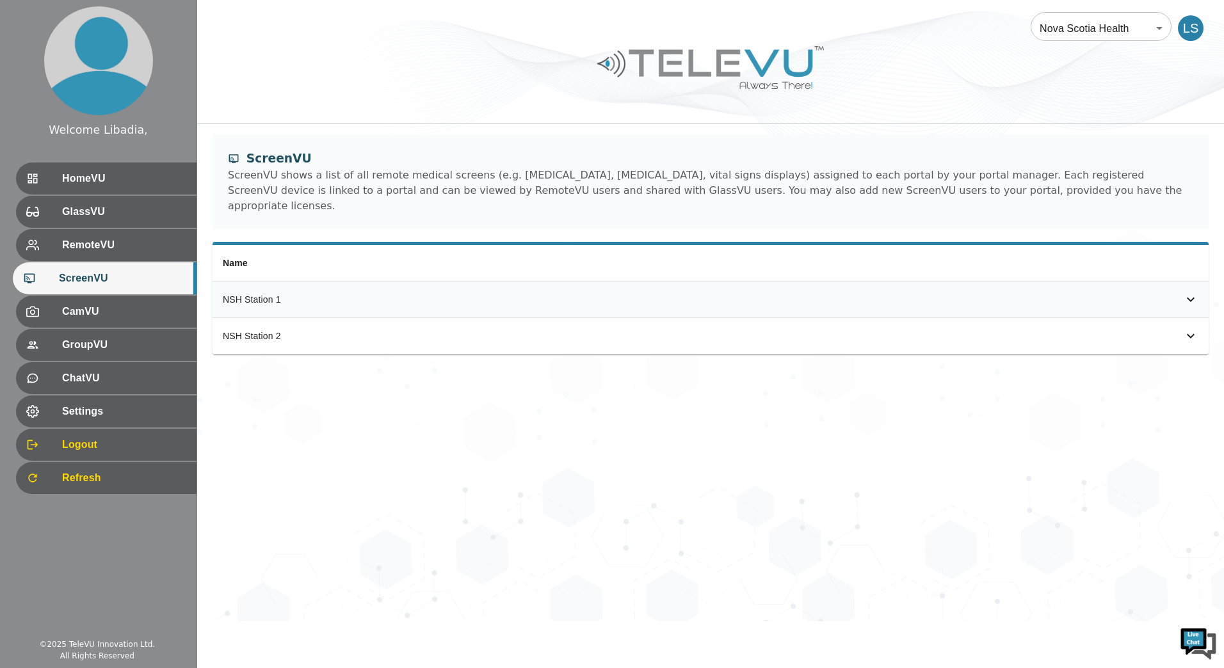
click at [1187, 292] on icon "simple table" at bounding box center [1190, 299] width 15 height 15
click at [118, 346] on span "GroupVU" at bounding box center [122, 344] width 127 height 15
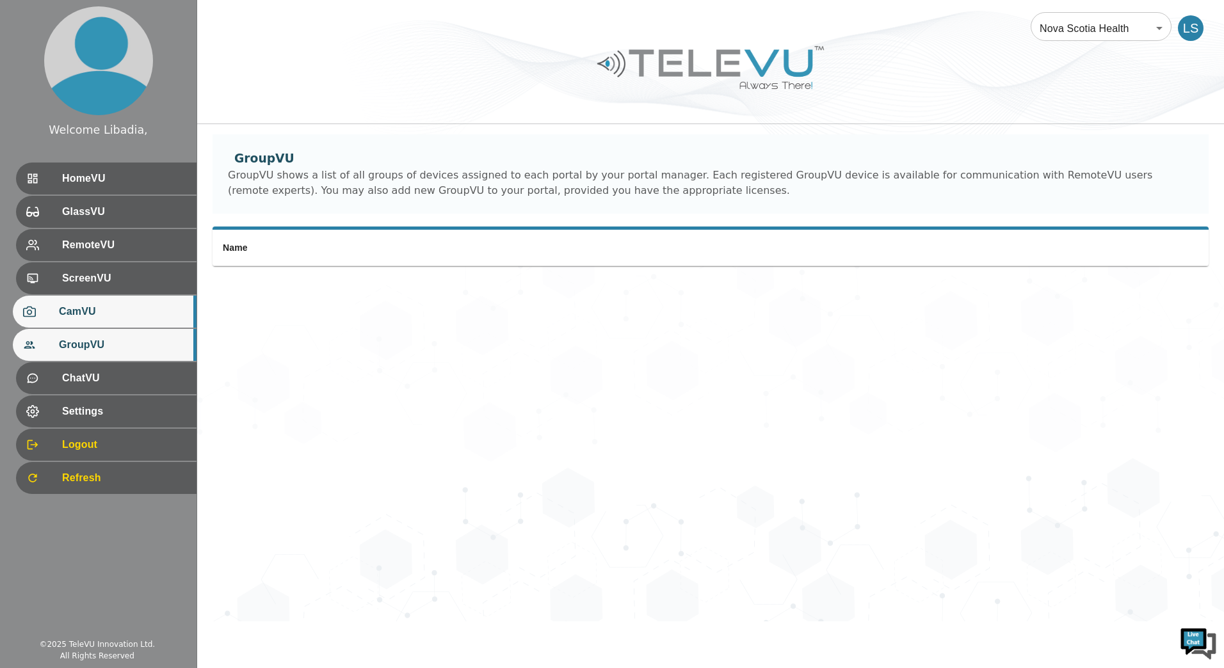
click at [104, 310] on span "CamVU" at bounding box center [122, 311] width 127 height 15
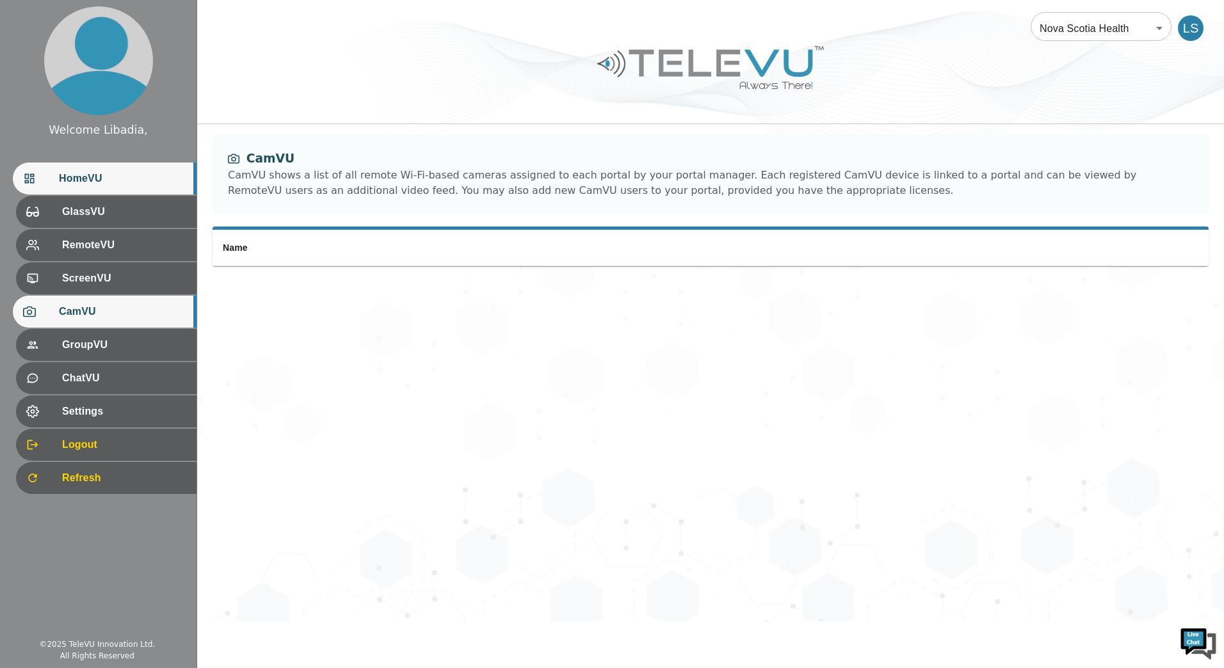
click at [98, 180] on span "HomeVU" at bounding box center [122, 178] width 127 height 15
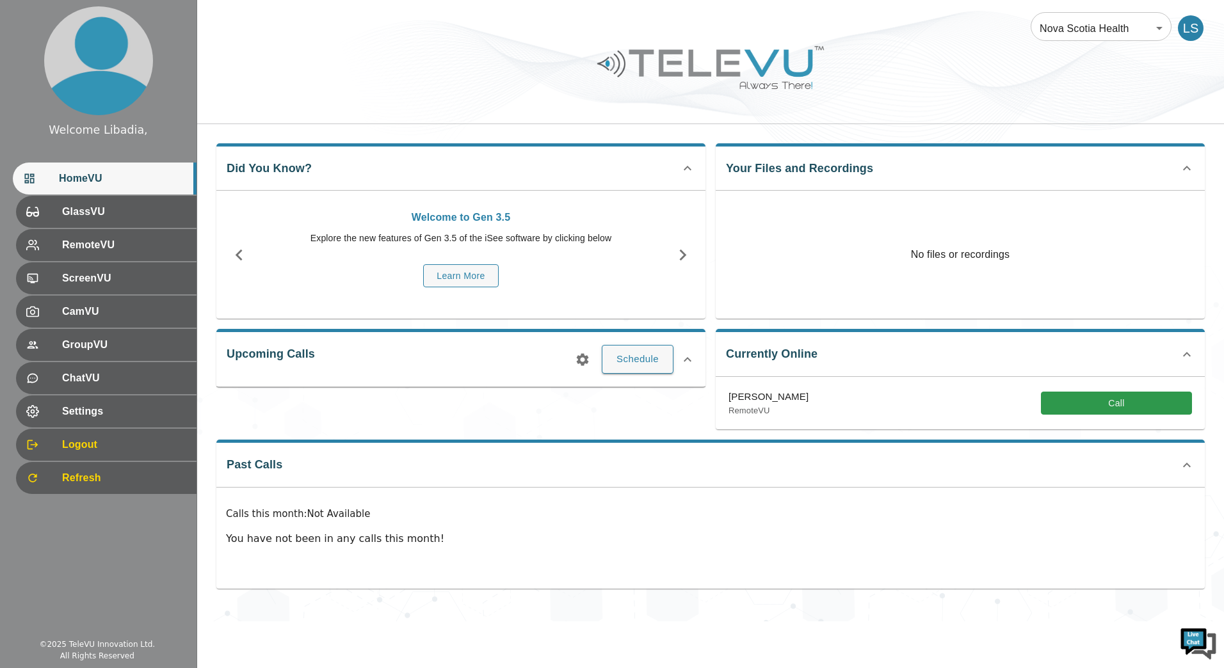
click at [91, 184] on span "HomeVU" at bounding box center [122, 178] width 127 height 15
click at [631, 364] on button "Schedule" at bounding box center [638, 359] width 72 height 28
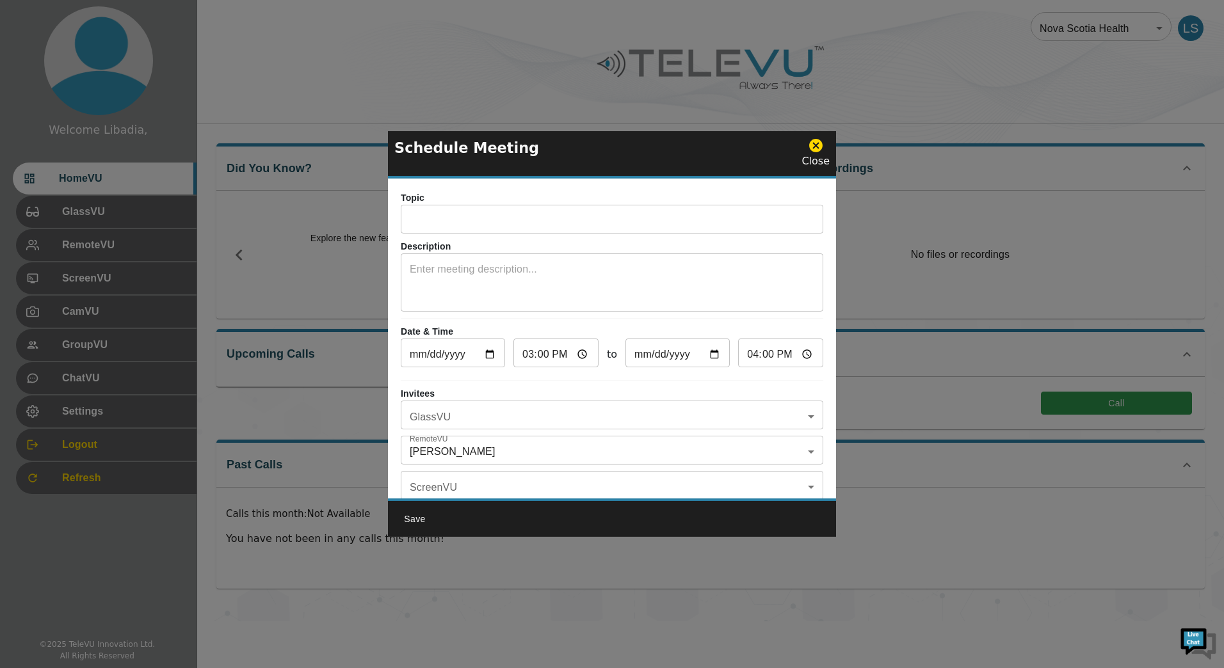
click at [452, 223] on input "text" at bounding box center [612, 221] width 422 height 26
type input "test"
click at [487, 275] on textarea at bounding box center [612, 284] width 404 height 44
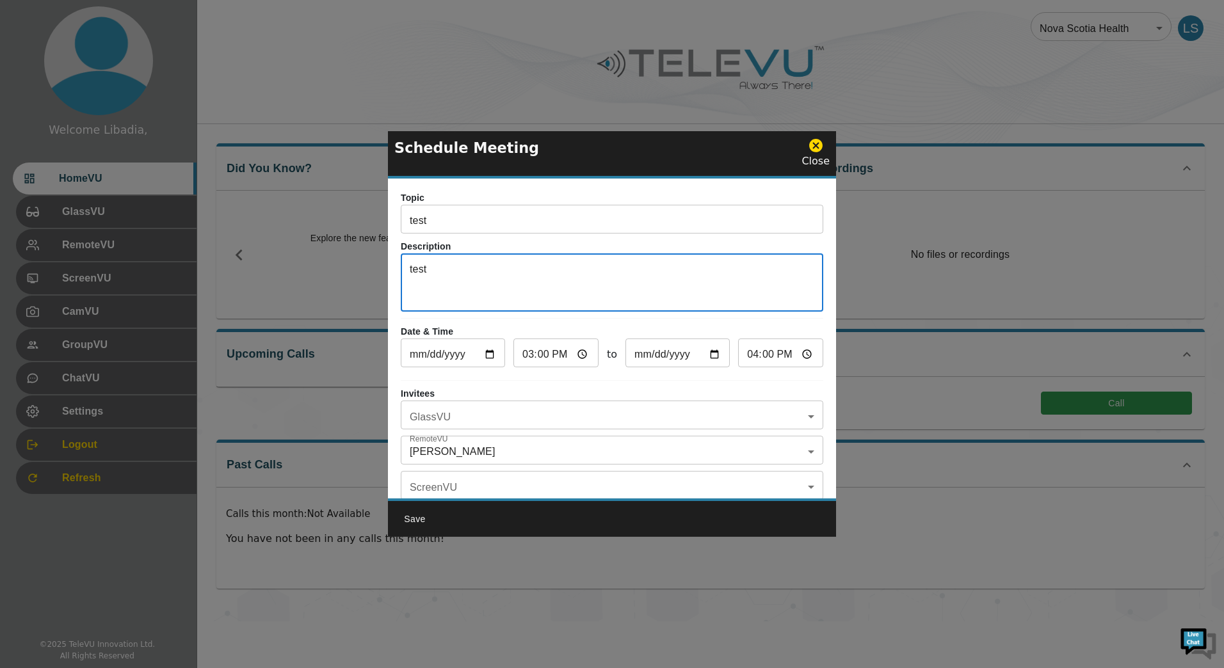
type textarea "test"
click at [792, 416] on body "Welcome Libadia, HomeVU GlassVU RemoteVU ScreenVU CamVU GroupVU ChatVU Settings…" at bounding box center [612, 310] width 1224 height 621
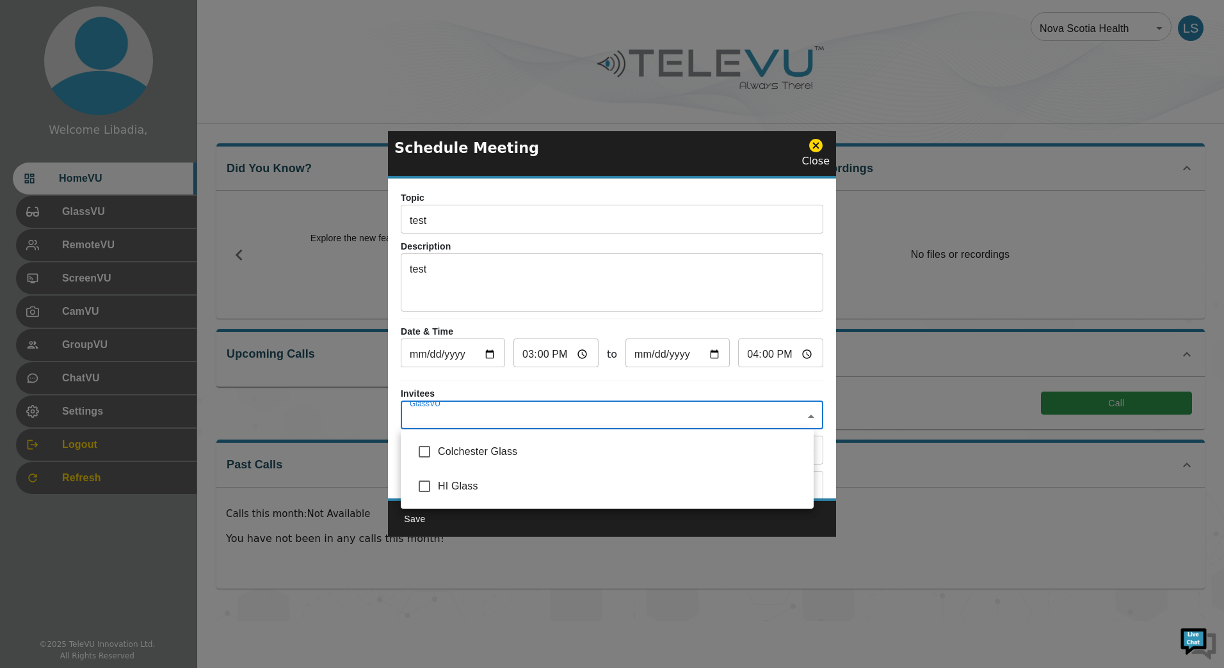
click at [485, 381] on div at bounding box center [612, 334] width 1224 height 668
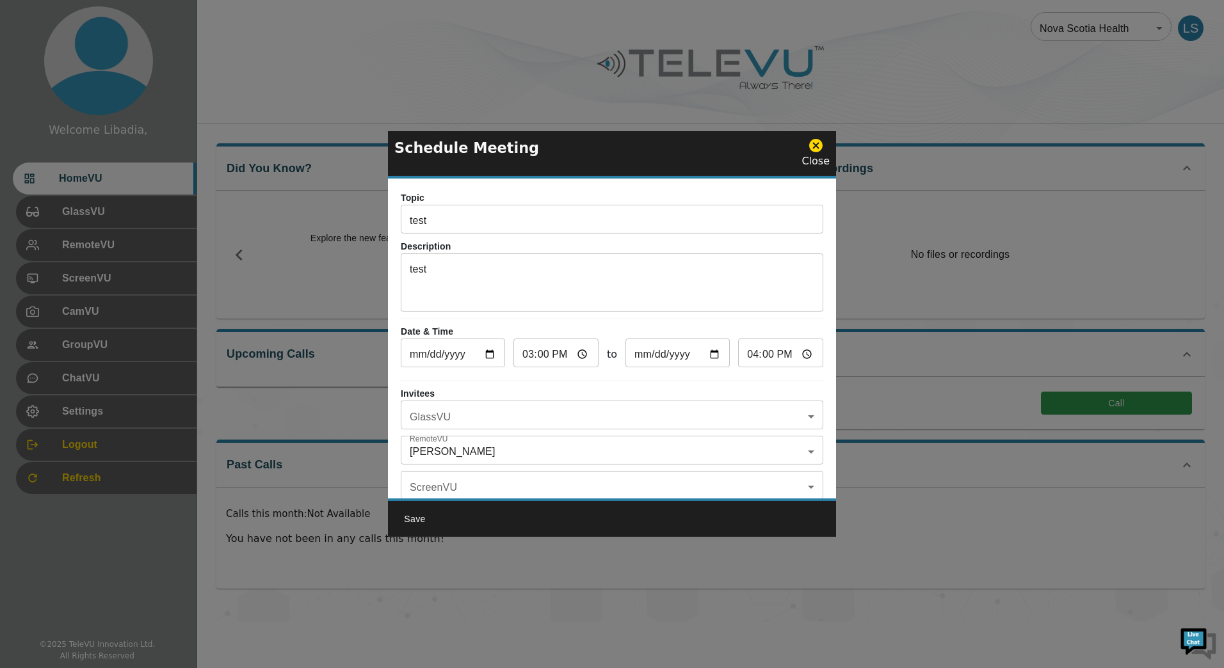
click at [577, 378] on div "Topic test ​ Description test x ​ Date & Time 2025-08-28 ​ 15:00 ​ to 2025-08-2…" at bounding box center [612, 339] width 448 height 320
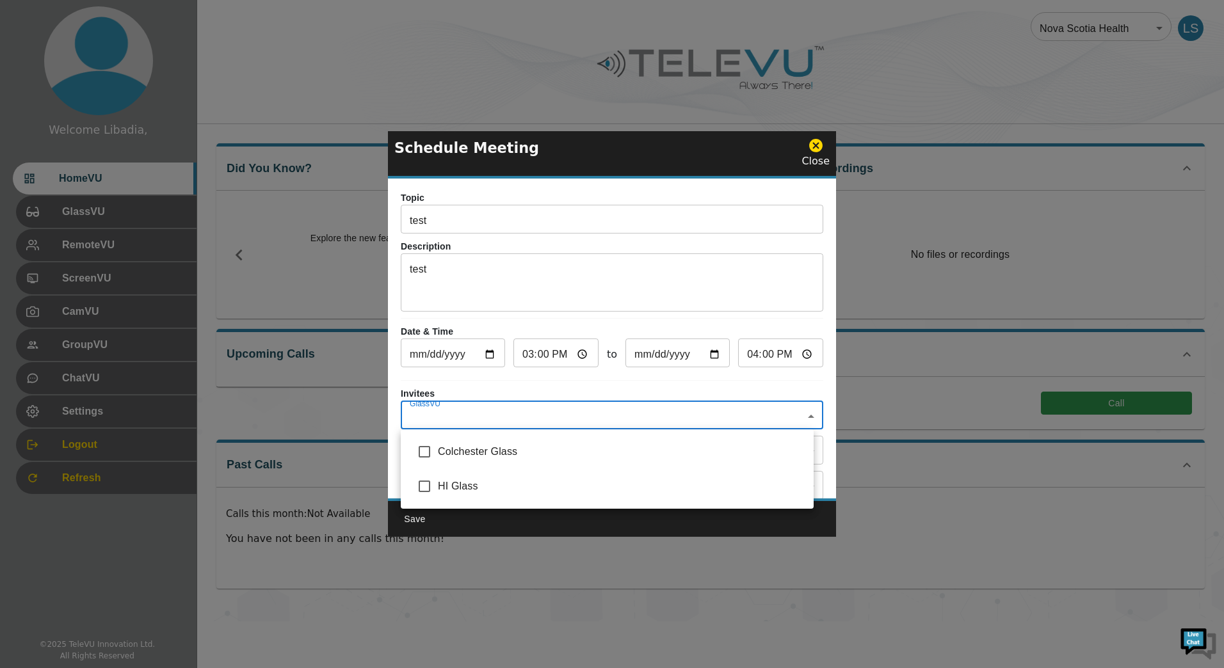
click at [789, 416] on body "Welcome Libadia, HomeVU GlassVU RemoteVU ScreenVU CamVU GroupVU ChatVU Settings…" at bounding box center [612, 310] width 1224 height 621
click at [630, 383] on div at bounding box center [612, 334] width 1224 height 668
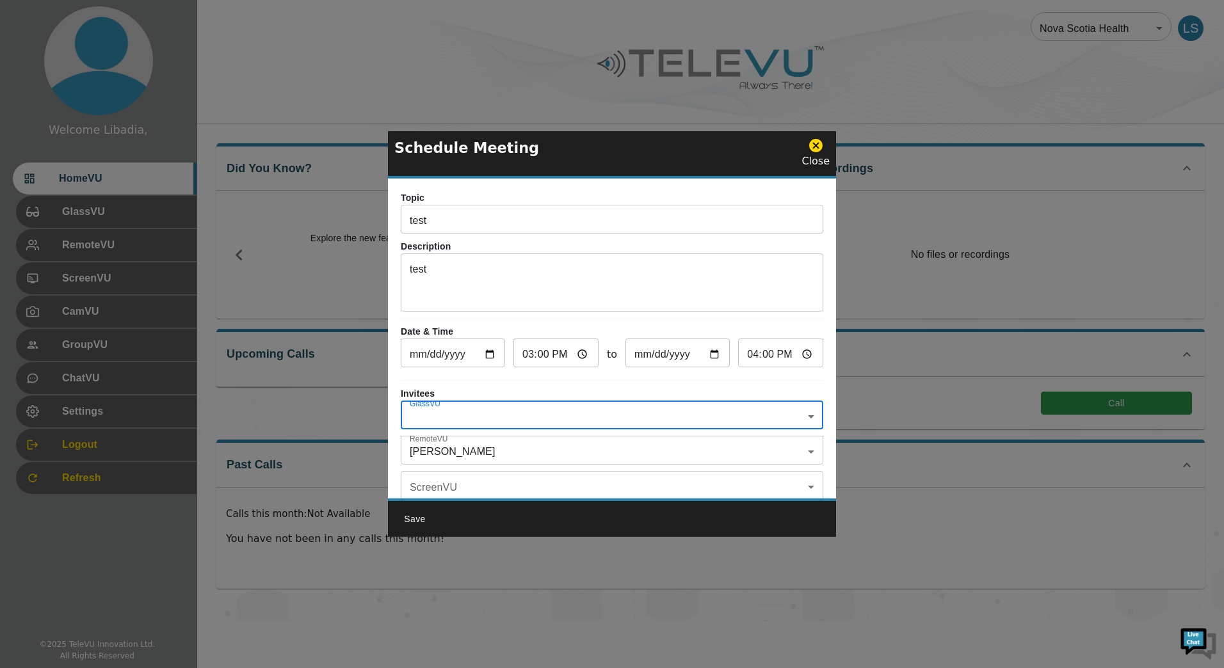
click at [792, 451] on body "Welcome Libadia, HomeVU GlassVU RemoteVU ScreenVU CamVU GroupVU ChatVU Settings…" at bounding box center [612, 310] width 1224 height 621
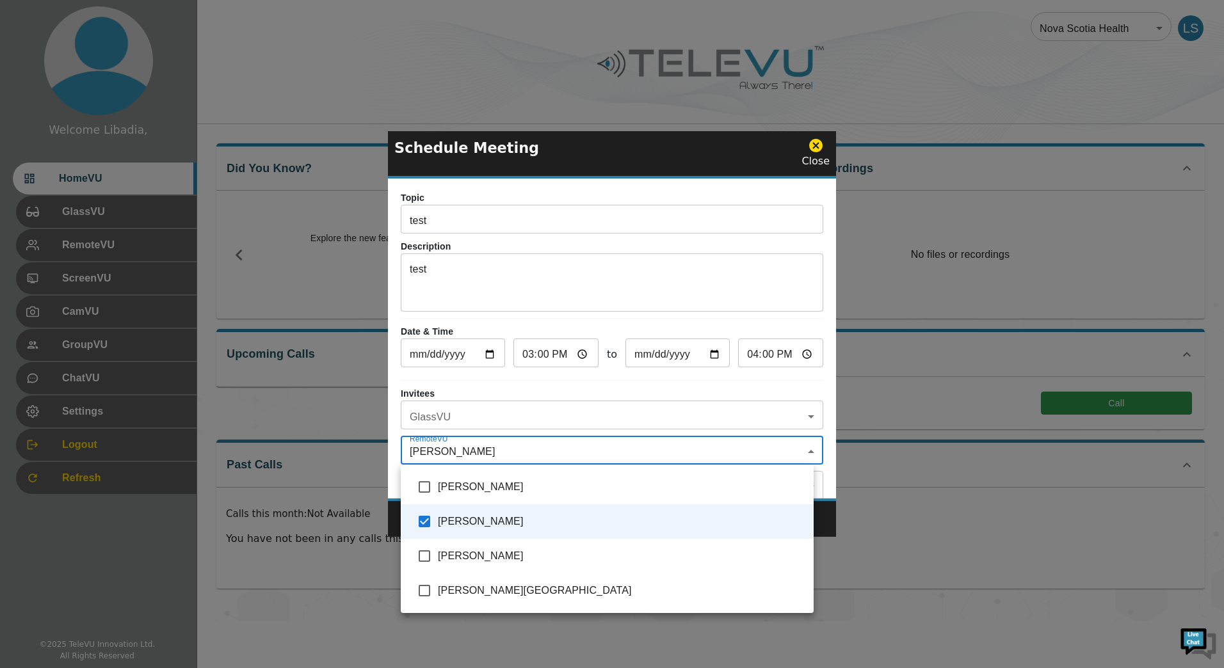
click at [664, 383] on div at bounding box center [612, 334] width 1224 height 668
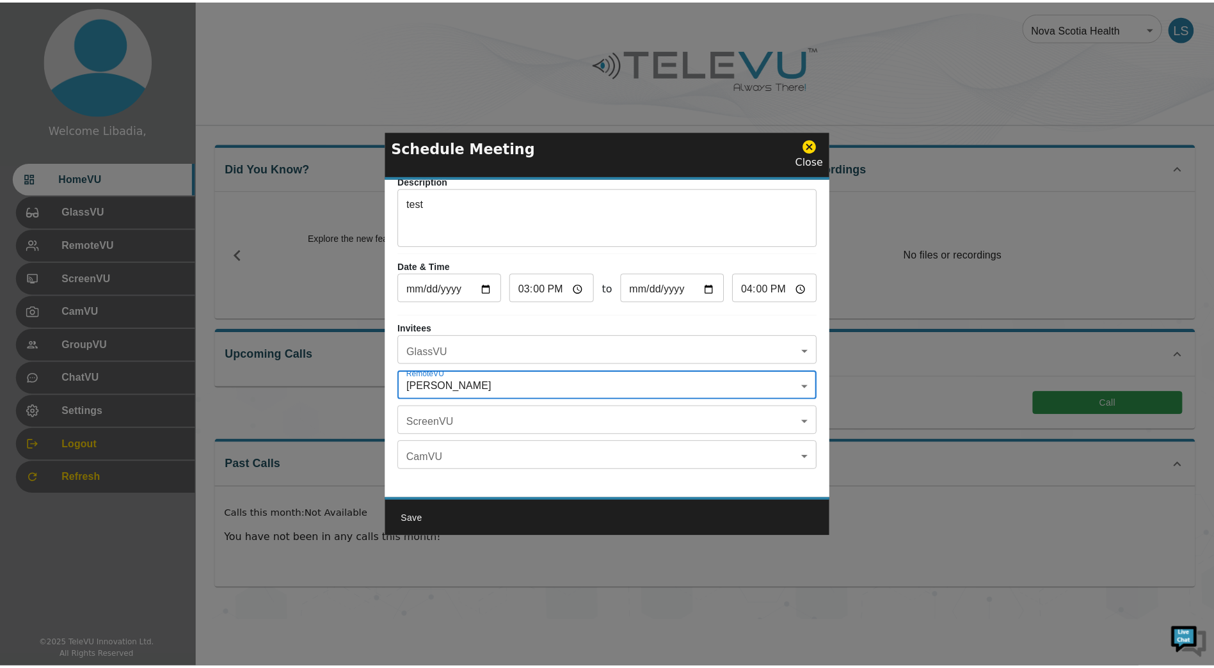
scroll to position [75, 0]
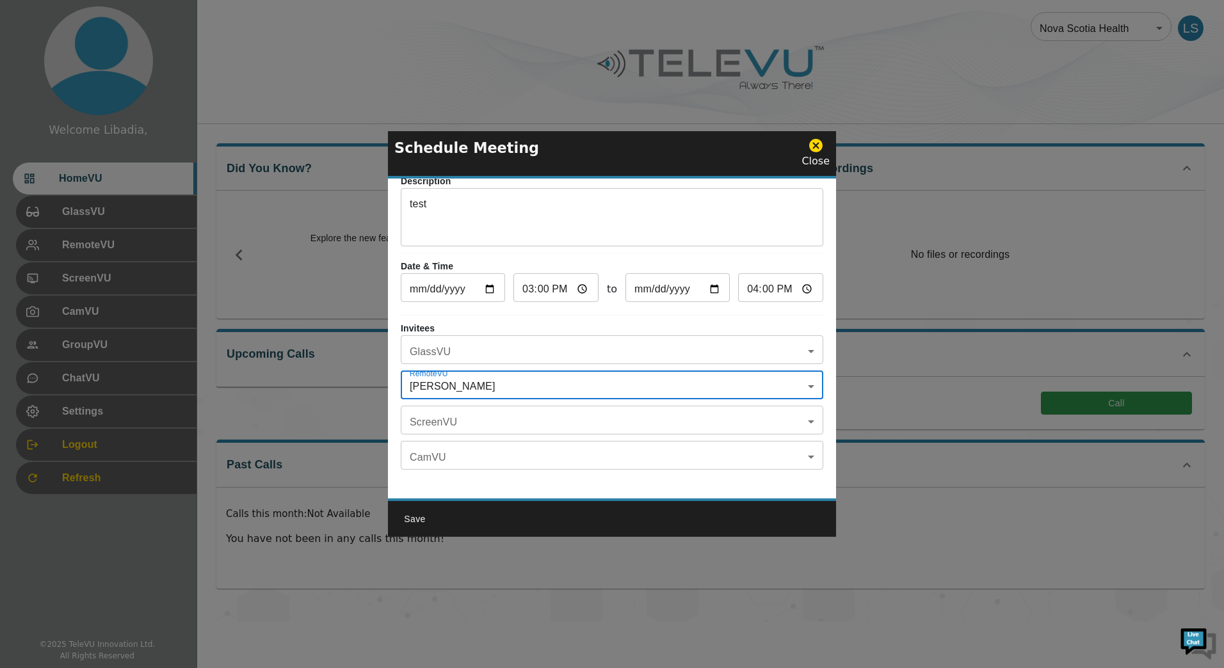
click at [765, 453] on body "Welcome Libadia, HomeVU GlassVU RemoteVU ScreenVU CamVU GroupVU ChatVU Settings…" at bounding box center [612, 310] width 1224 height 621
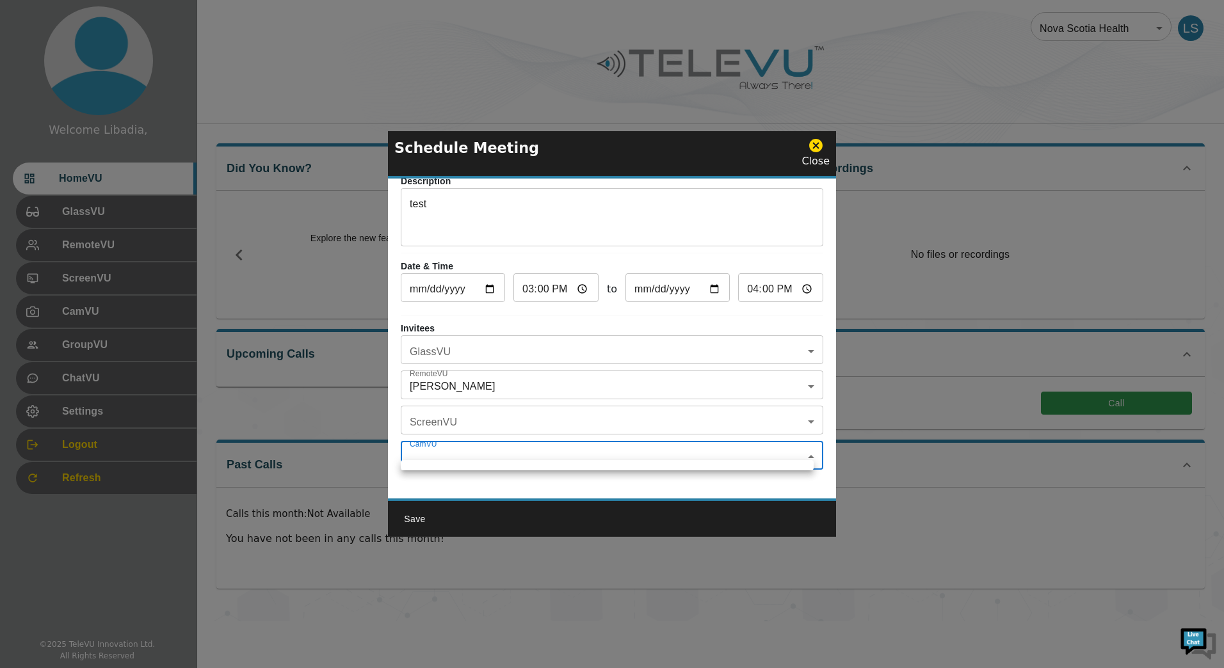
click at [769, 451] on div at bounding box center [612, 334] width 1224 height 668
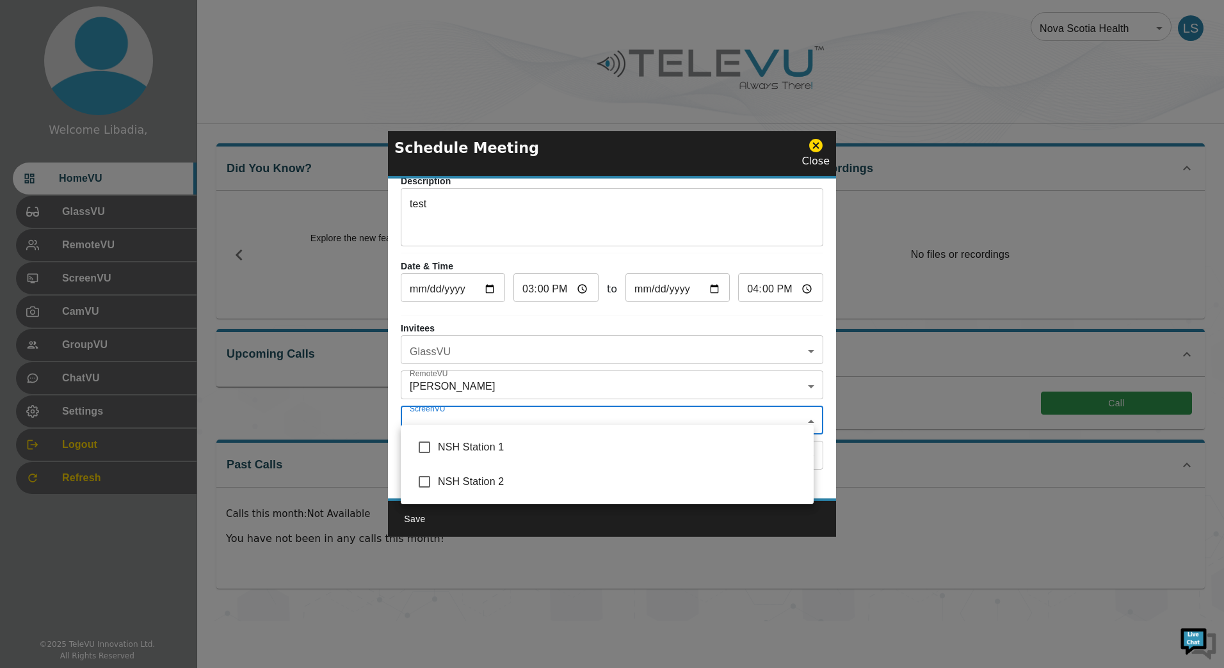
click at [772, 415] on body "Welcome Libadia, HomeVU GlassVU RemoteVU ScreenVU CamVU GroupVU ChatVU Settings…" at bounding box center [612, 310] width 1224 height 621
click at [545, 342] on div at bounding box center [612, 334] width 1224 height 668
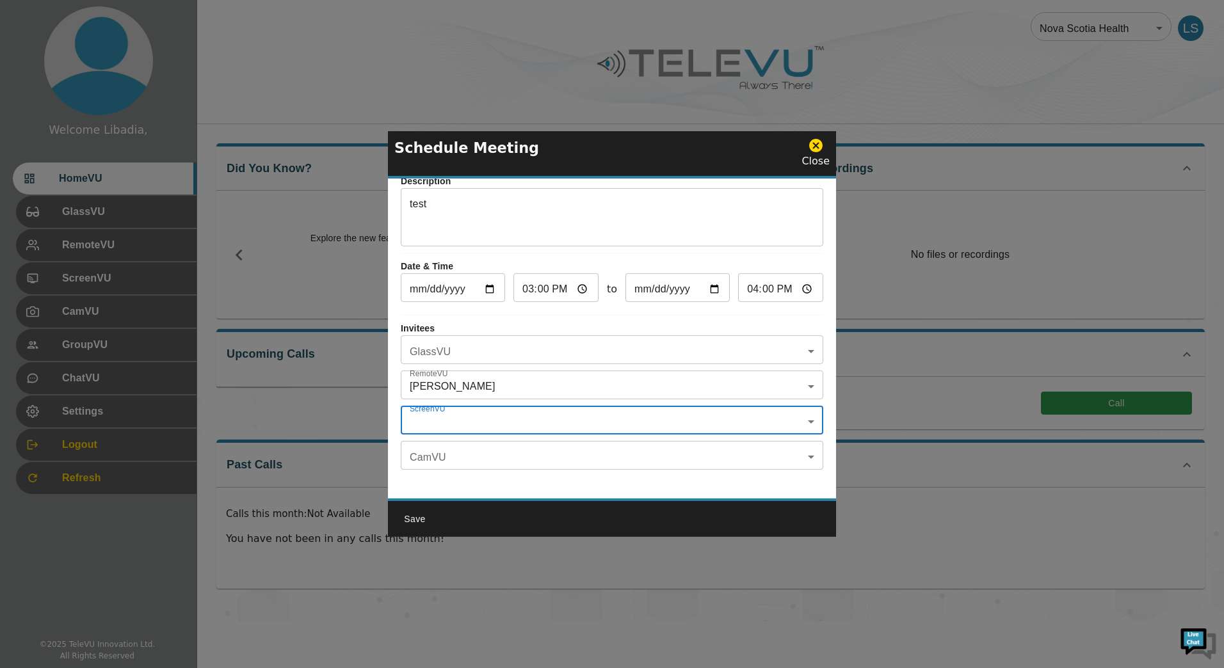
click at [695, 342] on body "Welcome Libadia, HomeVU GlassVU RemoteVU ScreenVU CamVU GroupVU ChatVU Settings…" at bounding box center [612, 310] width 1224 height 621
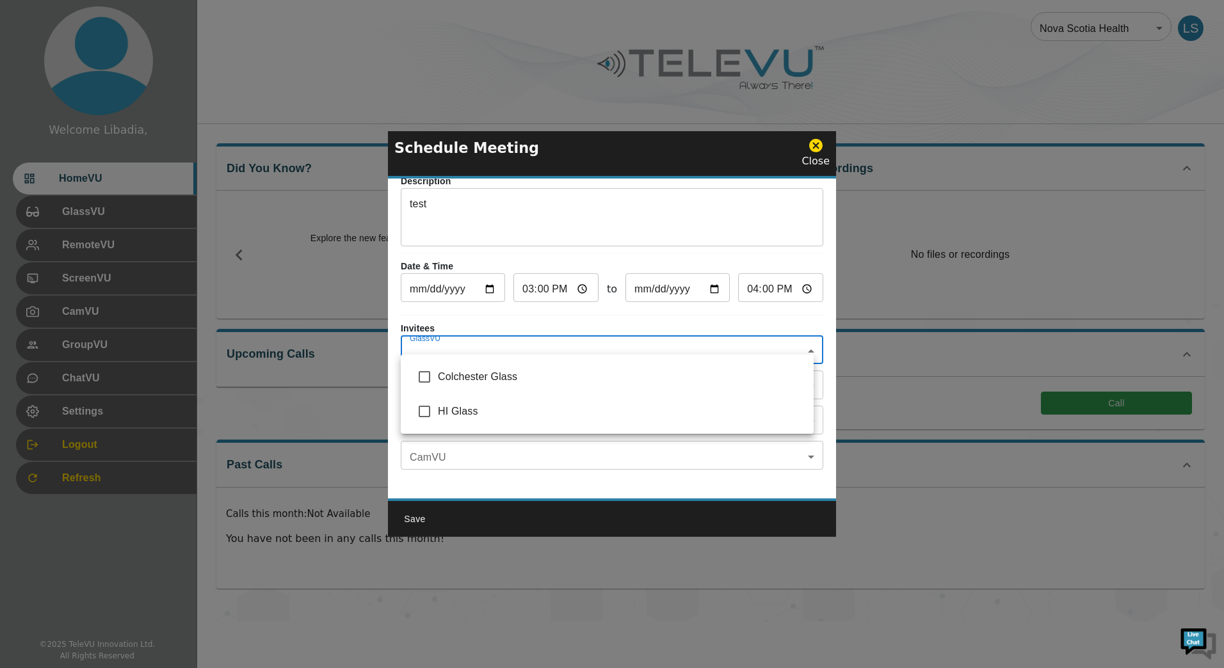
click at [616, 489] on div at bounding box center [612, 334] width 1224 height 668
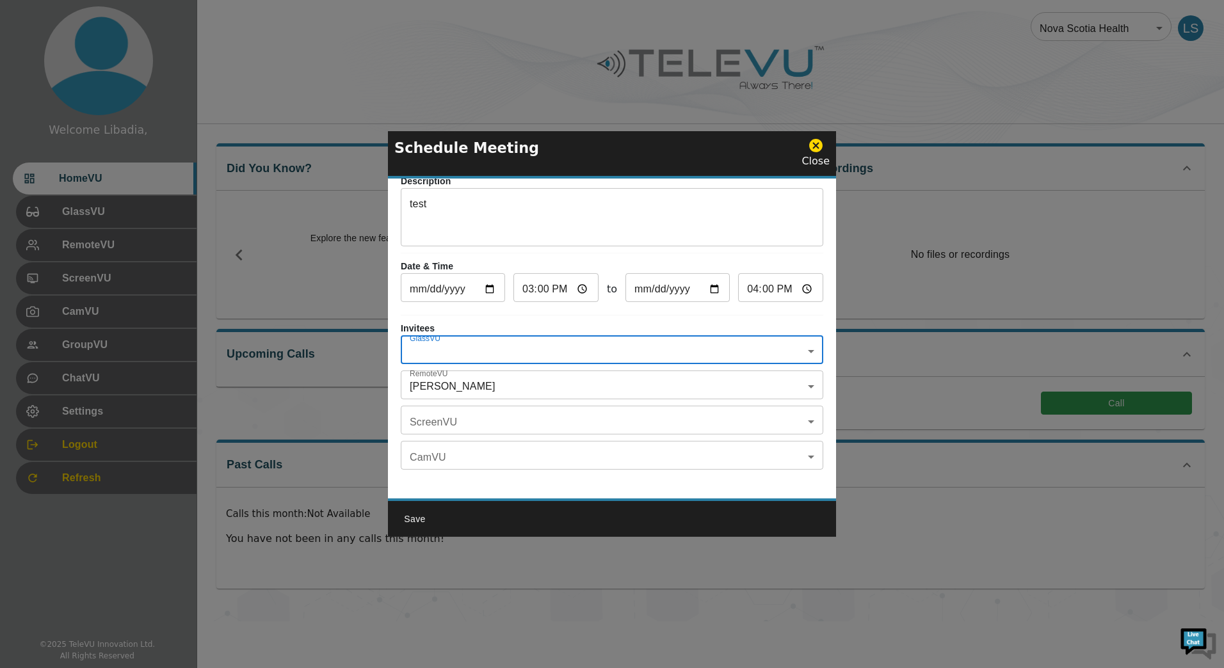
click at [815, 145] on icon at bounding box center [815, 145] width 13 height 13
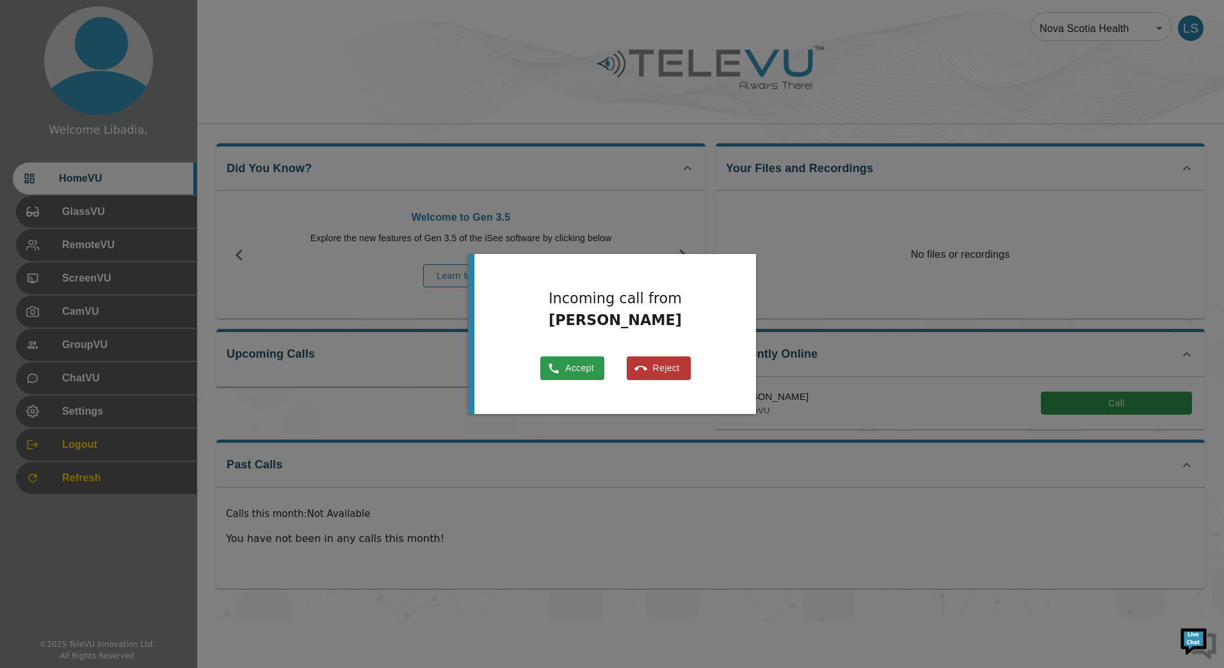
click at [563, 355] on div "Accept Reject" at bounding box center [615, 365] width 150 height 30
click at [567, 362] on button "Accept" at bounding box center [572, 368] width 64 height 25
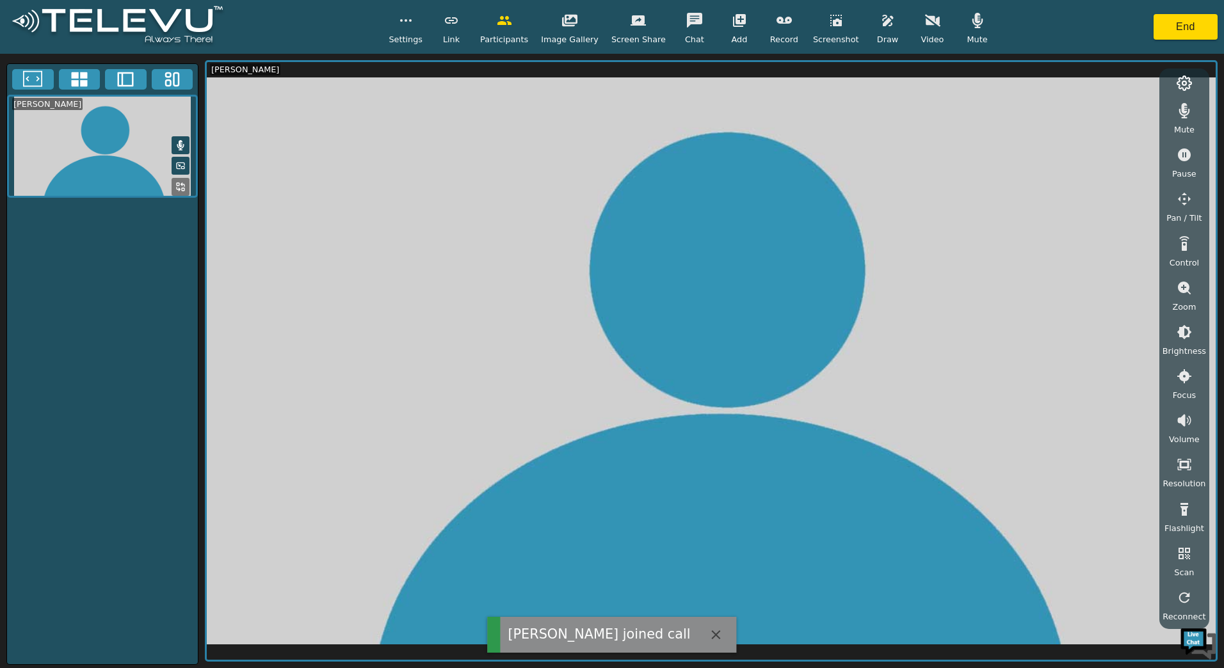
click at [925, 19] on icon "button" at bounding box center [932, 21] width 15 height 12
click at [925, 22] on icon "button" at bounding box center [932, 20] width 15 height 15
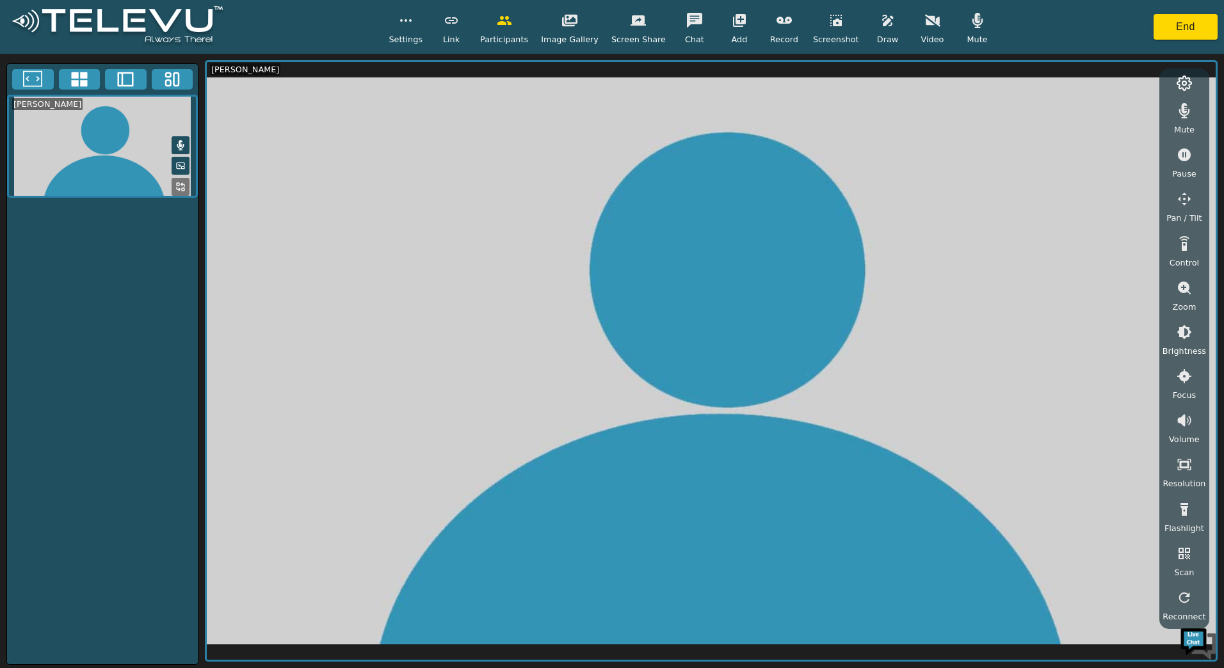
click at [86, 84] on icon at bounding box center [79, 79] width 16 height 15
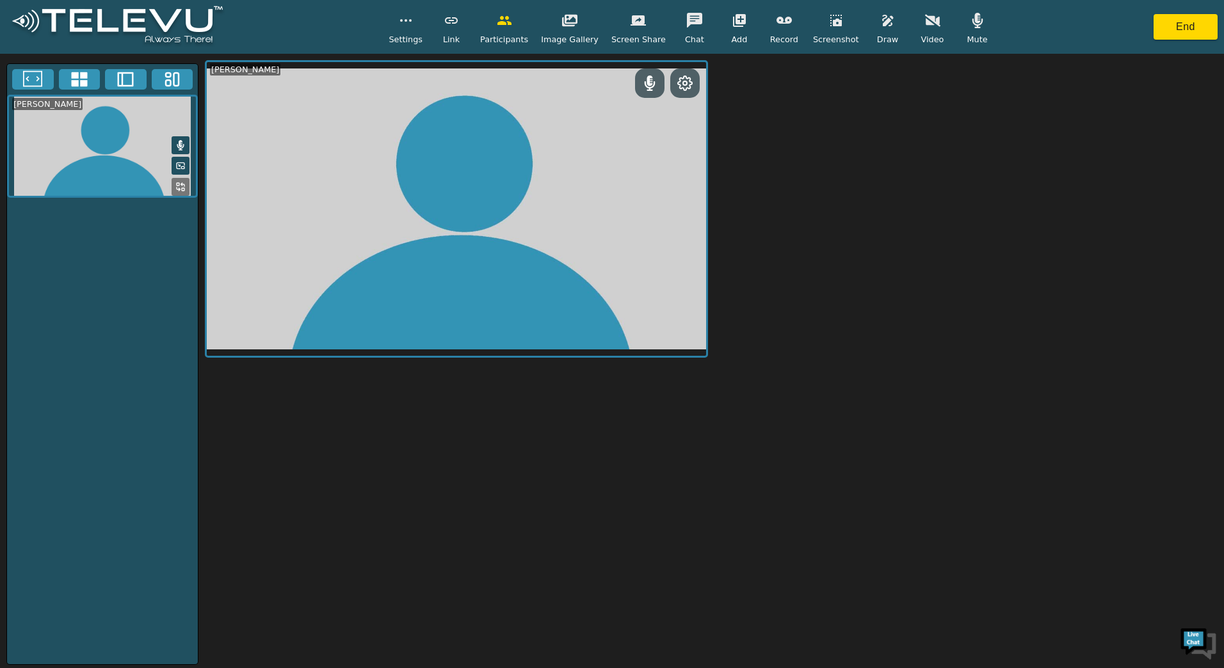
click at [86, 84] on icon at bounding box center [79, 79] width 16 height 15
click at [165, 78] on icon at bounding box center [172, 79] width 19 height 19
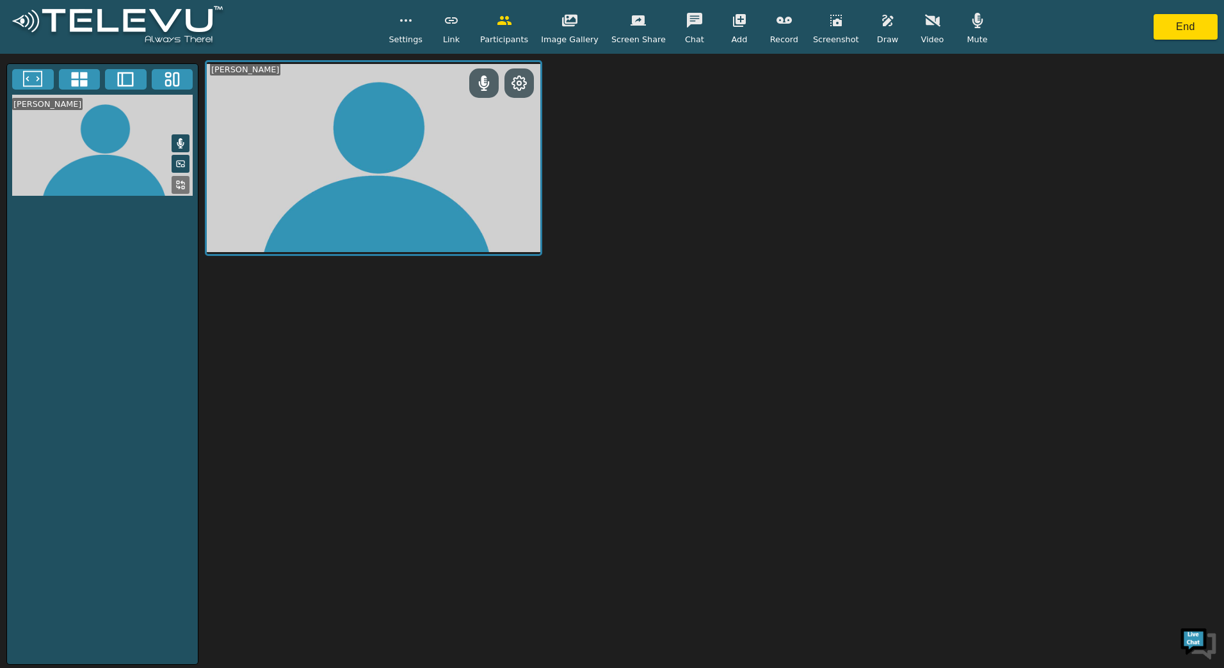
click at [133, 78] on icon at bounding box center [126, 79] width 16 height 15
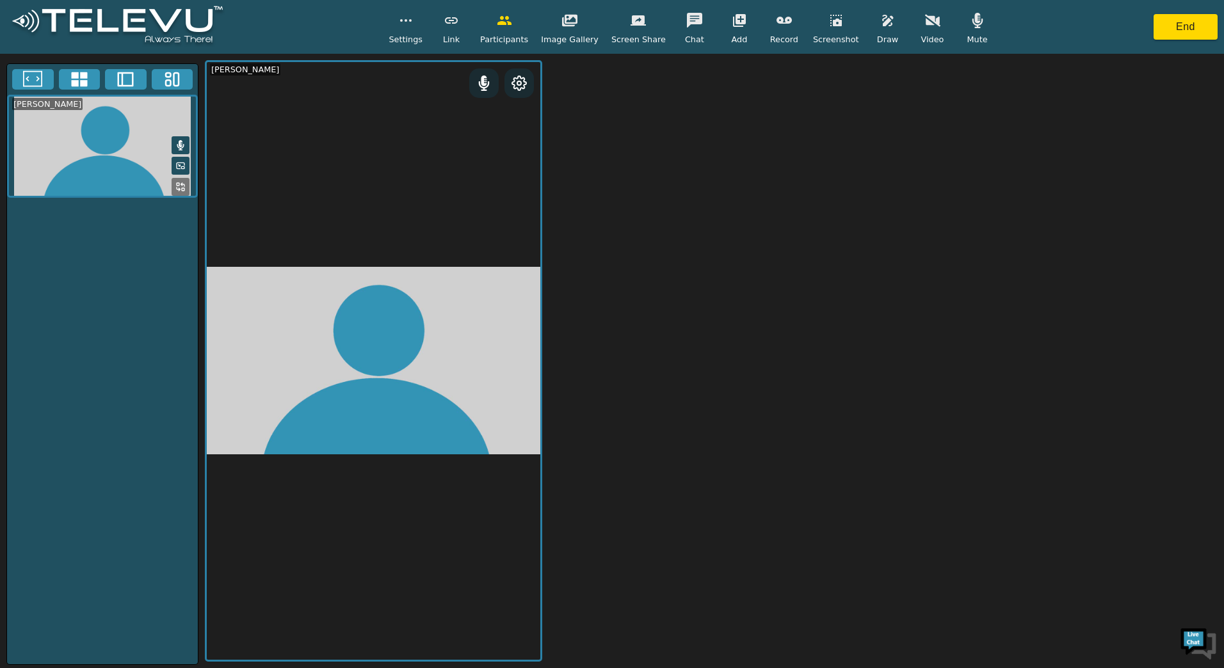
click at [32, 75] on icon at bounding box center [32, 79] width 19 height 19
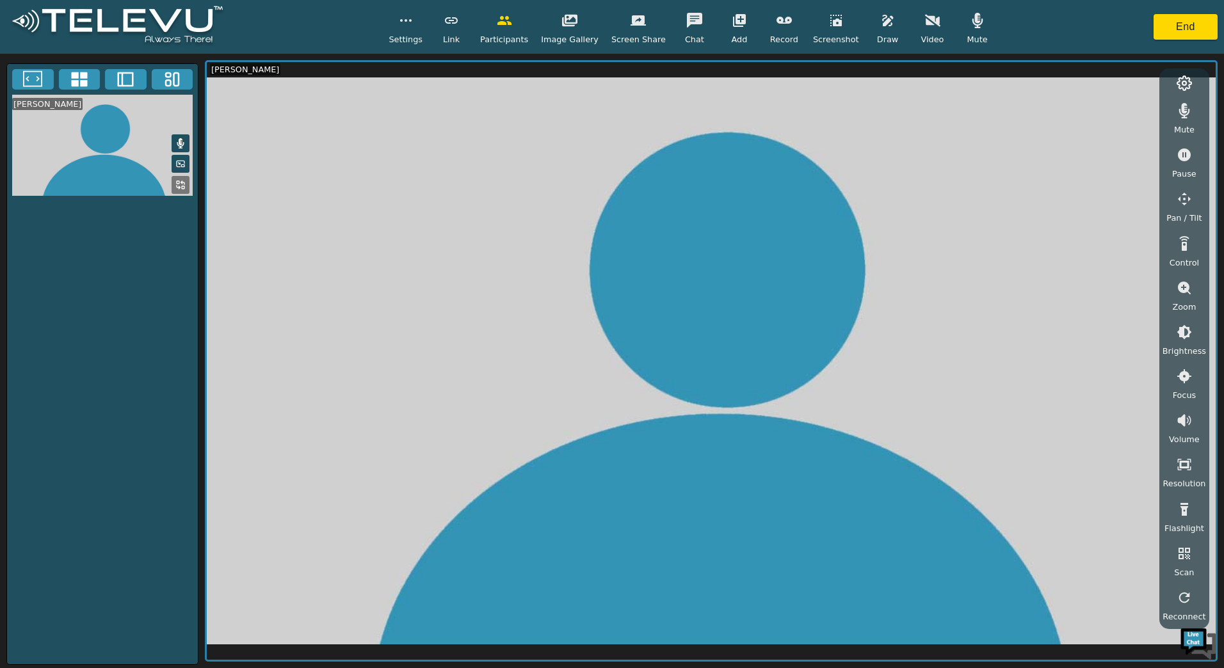
click at [32, 75] on icon at bounding box center [32, 79] width 19 height 19
click at [70, 81] on icon at bounding box center [79, 79] width 19 height 19
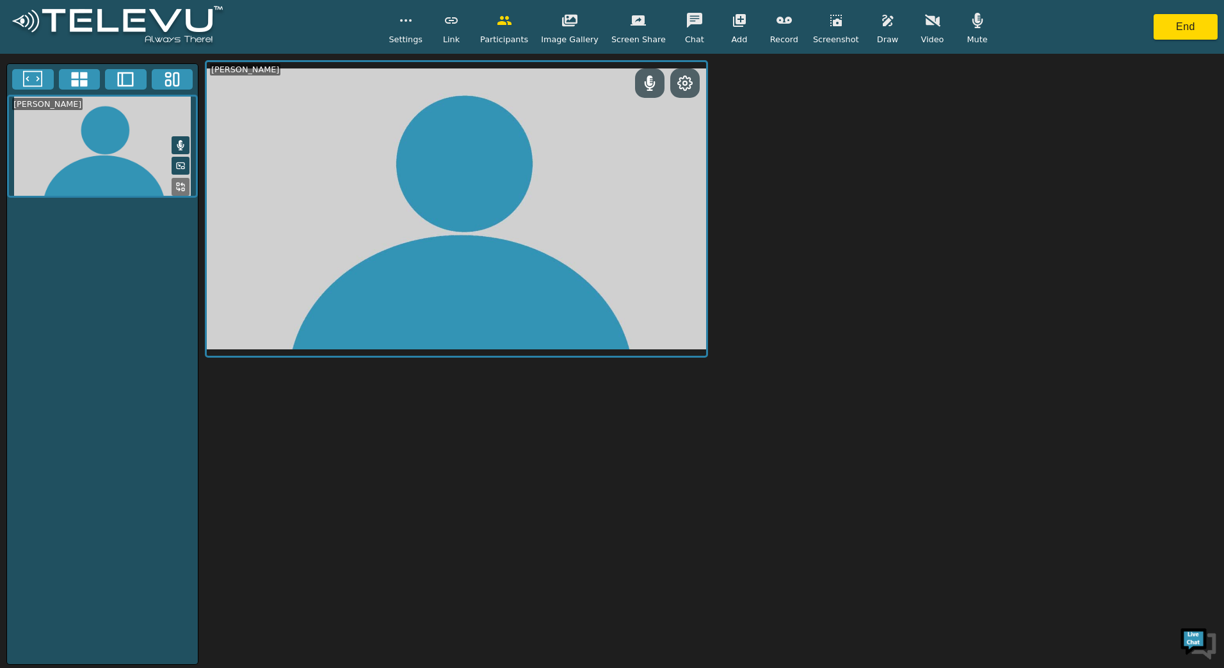
click at [568, 35] on span "Image Gallery" at bounding box center [570, 39] width 58 height 12
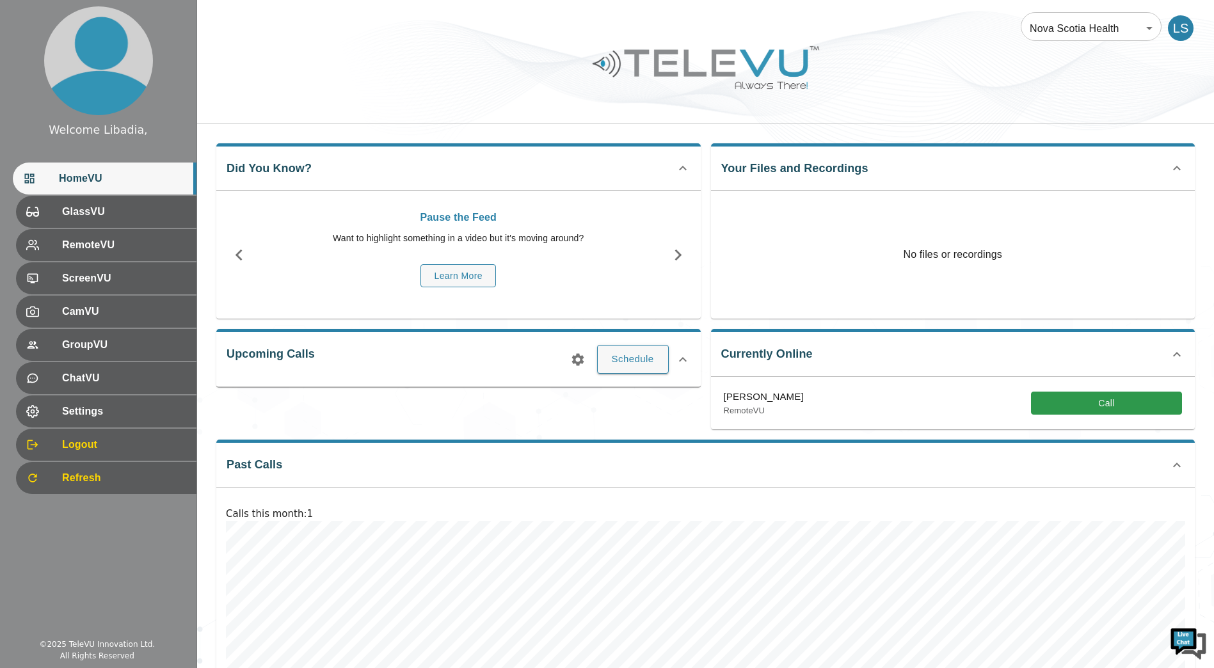
click at [836, 170] on div "Your Files and Recordings No files or recordings" at bounding box center [953, 231] width 484 height 176
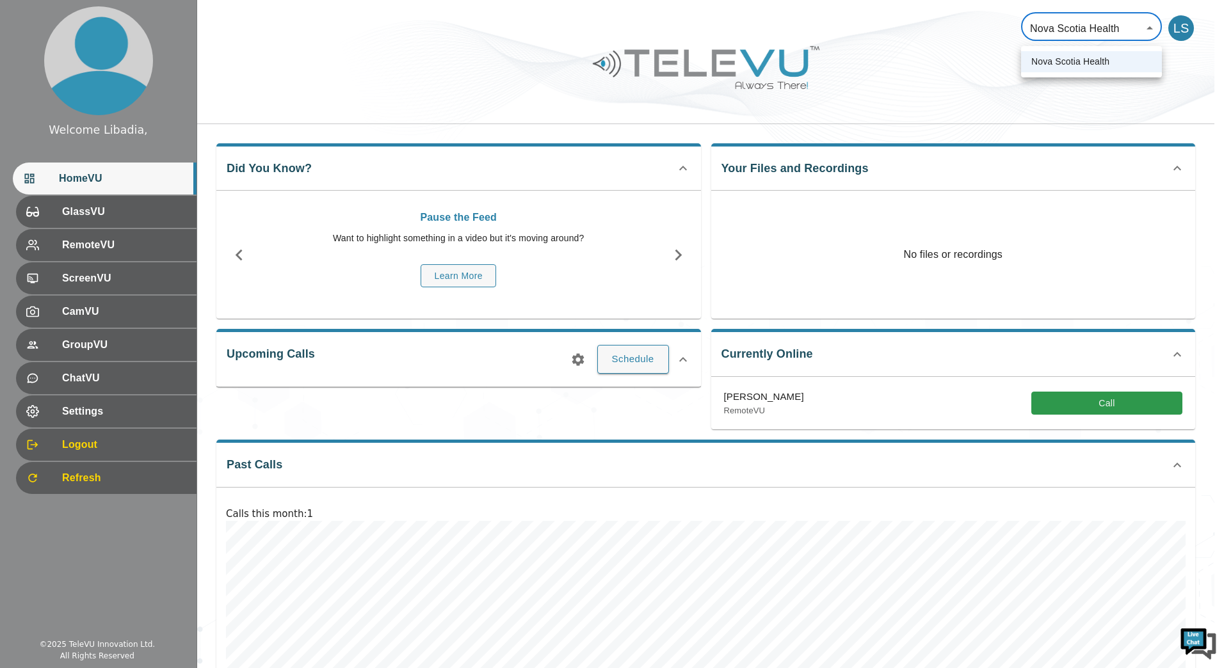
click at [1149, 28] on body "Welcome Libadia, HomeVU GlassVU RemoteVU ScreenVU CamVU GroupVU ChatVU Settings…" at bounding box center [612, 388] width 1224 height 776
drag, startPoint x: 955, startPoint y: 86, endPoint x: 1049, endPoint y: 1, distance: 126.0
click at [970, 77] on div at bounding box center [612, 334] width 1224 height 668
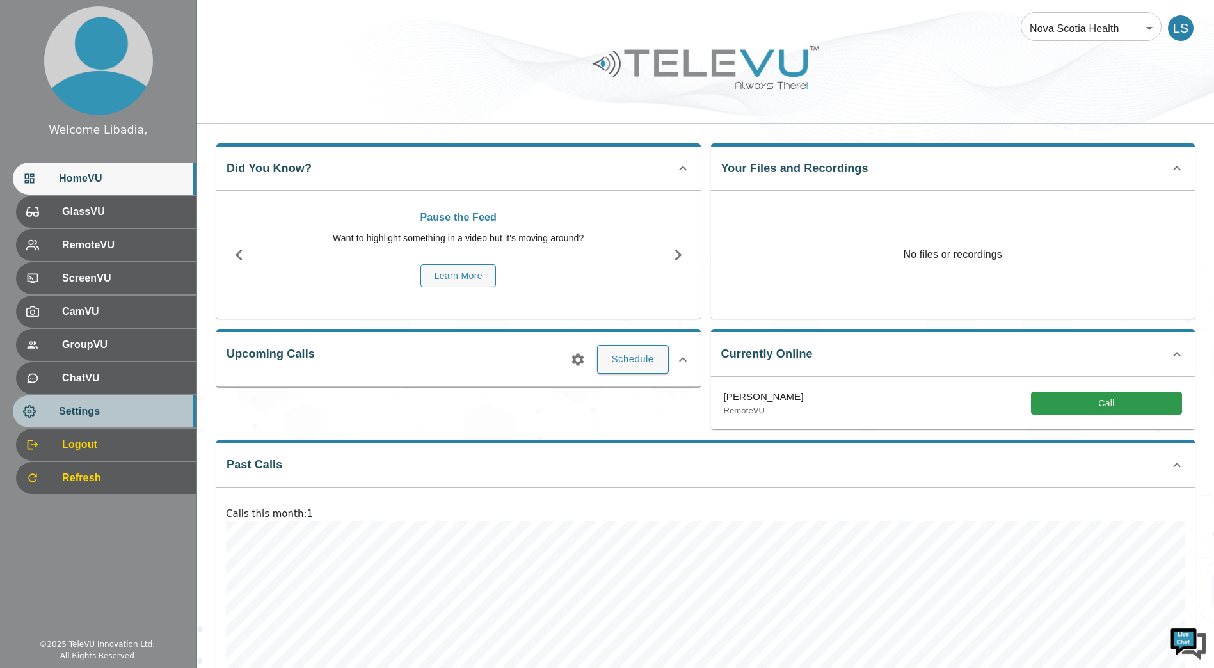
click at [86, 417] on span "Settings" at bounding box center [122, 411] width 127 height 15
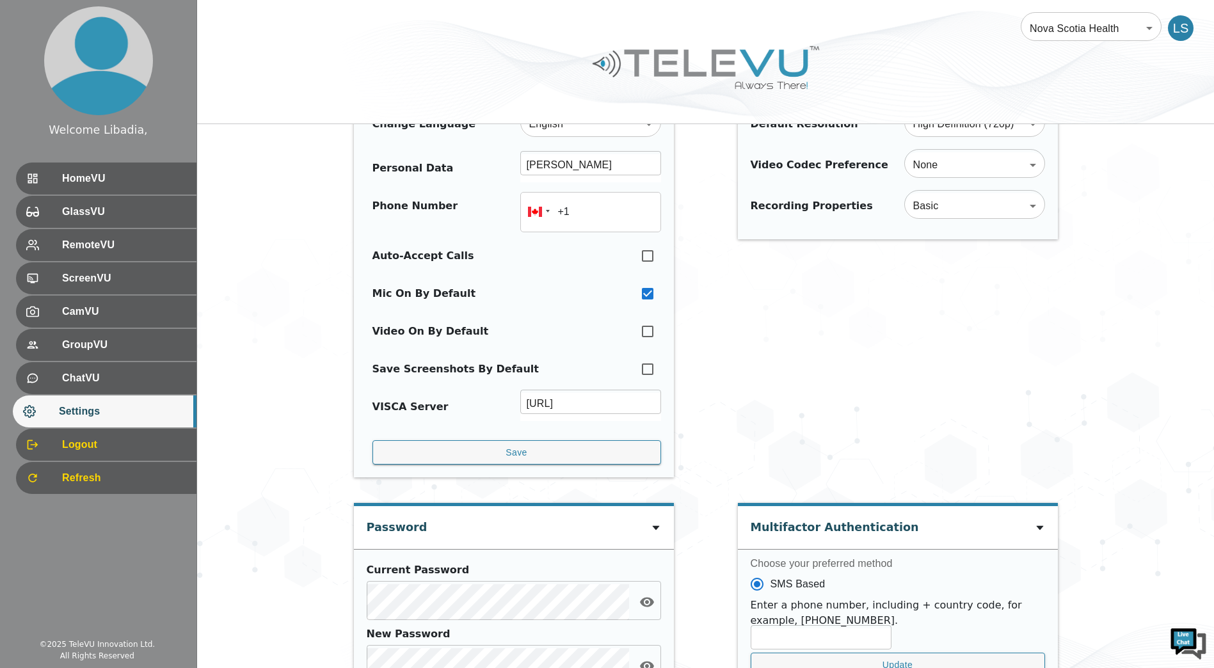
scroll to position [64, 0]
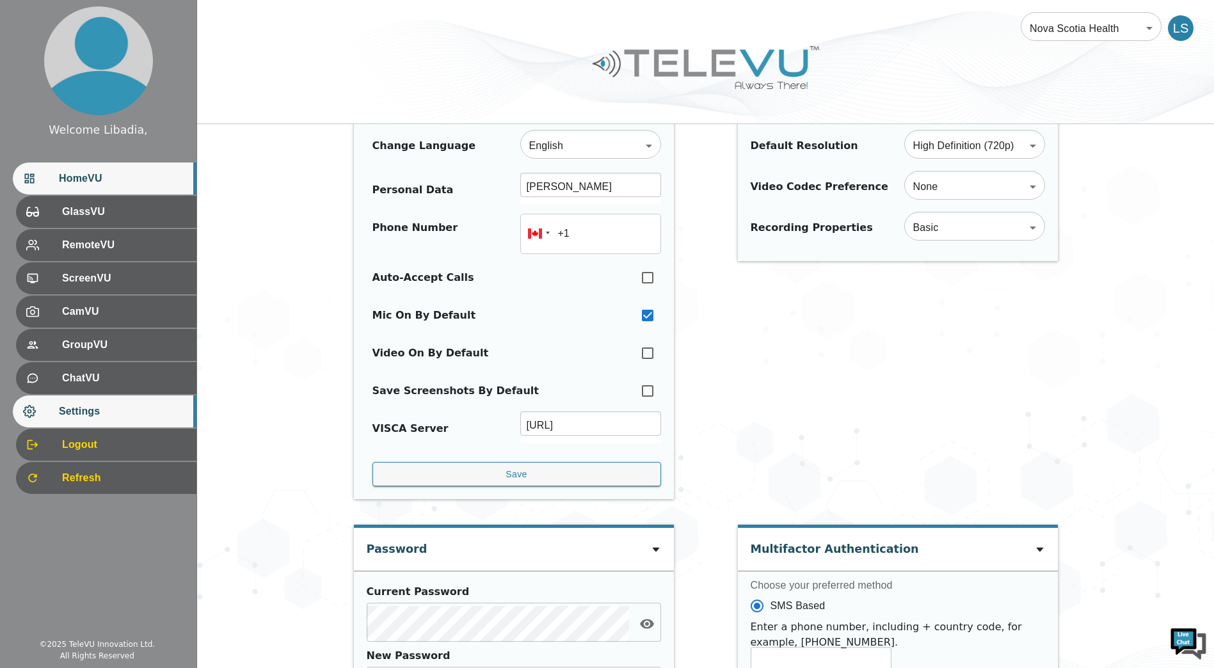
click at [77, 173] on span "HomeVU" at bounding box center [122, 178] width 127 height 15
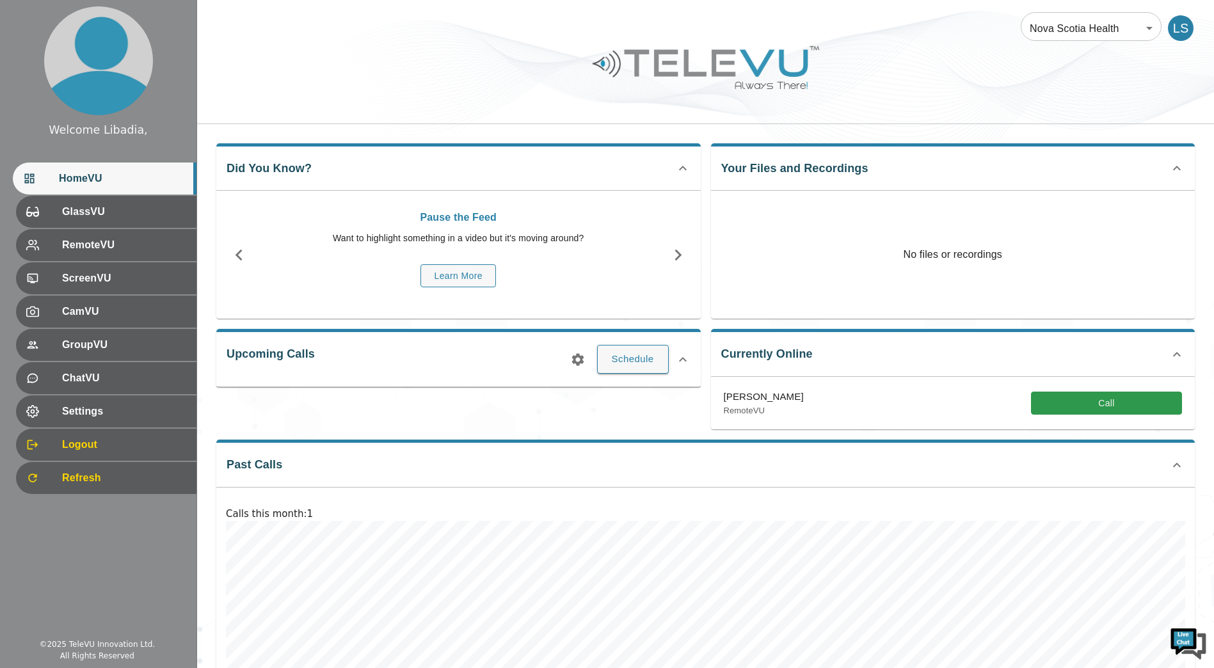
click at [579, 361] on icon "button" at bounding box center [577, 359] width 15 height 15
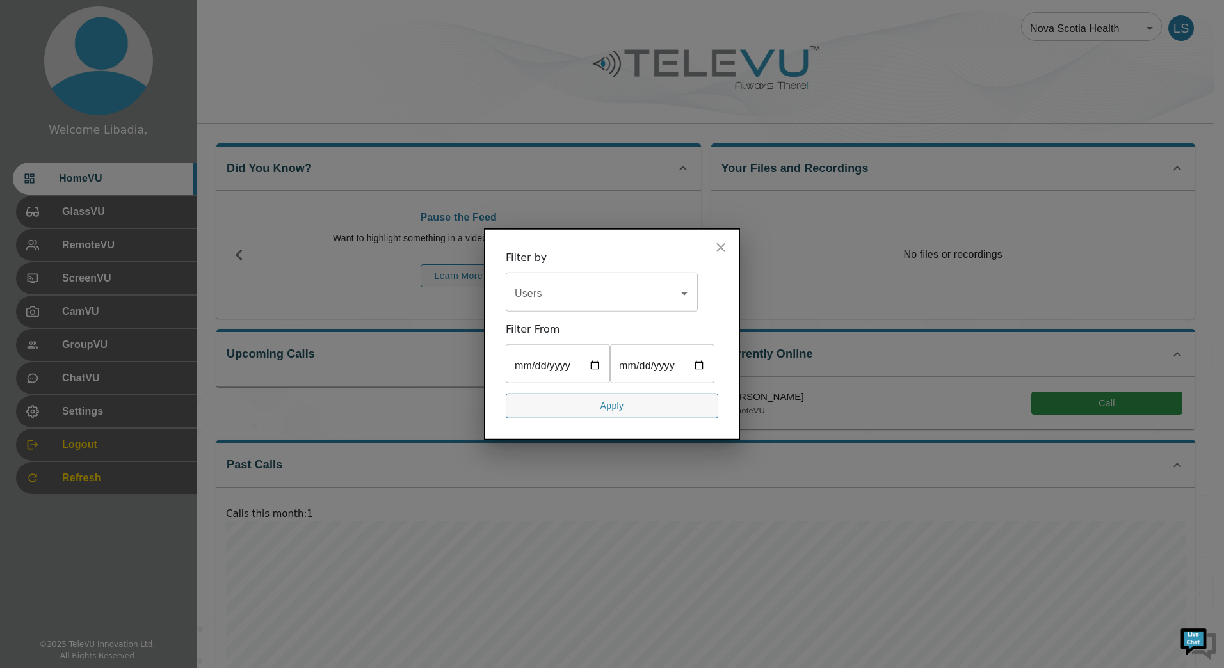
click at [680, 286] on icon "Open" at bounding box center [683, 293] width 15 height 15
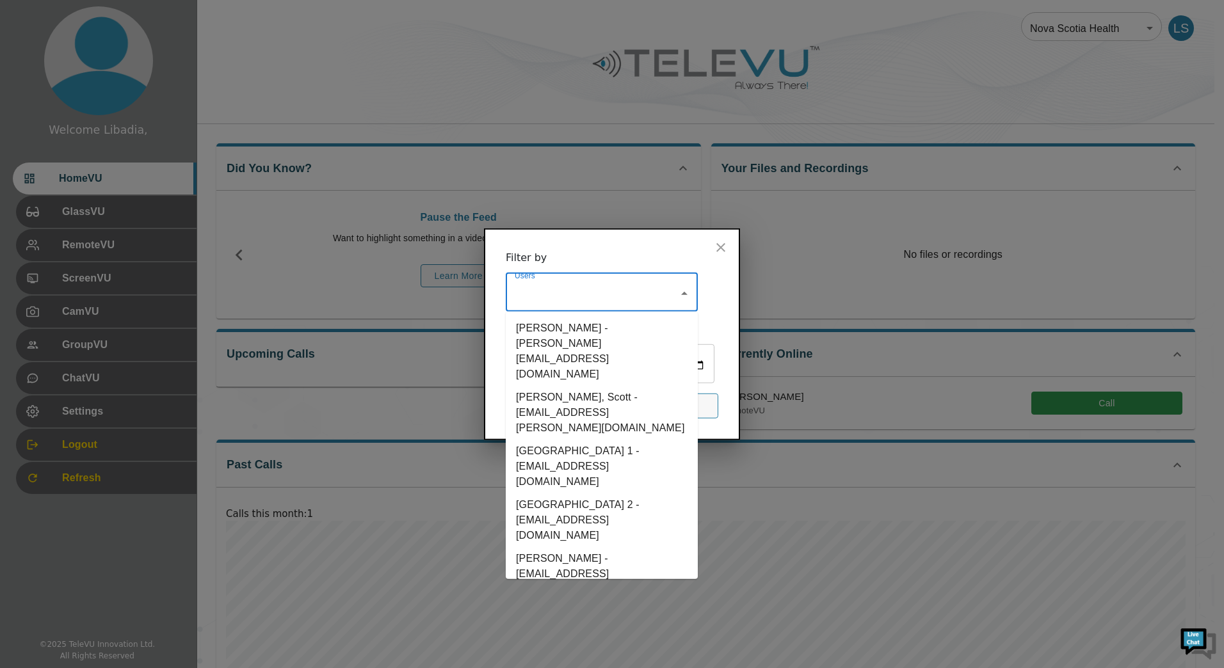
click at [584, 317] on li "Ahmed, Ali - ali.ahmed@nshealth.ca" at bounding box center [602, 351] width 192 height 69
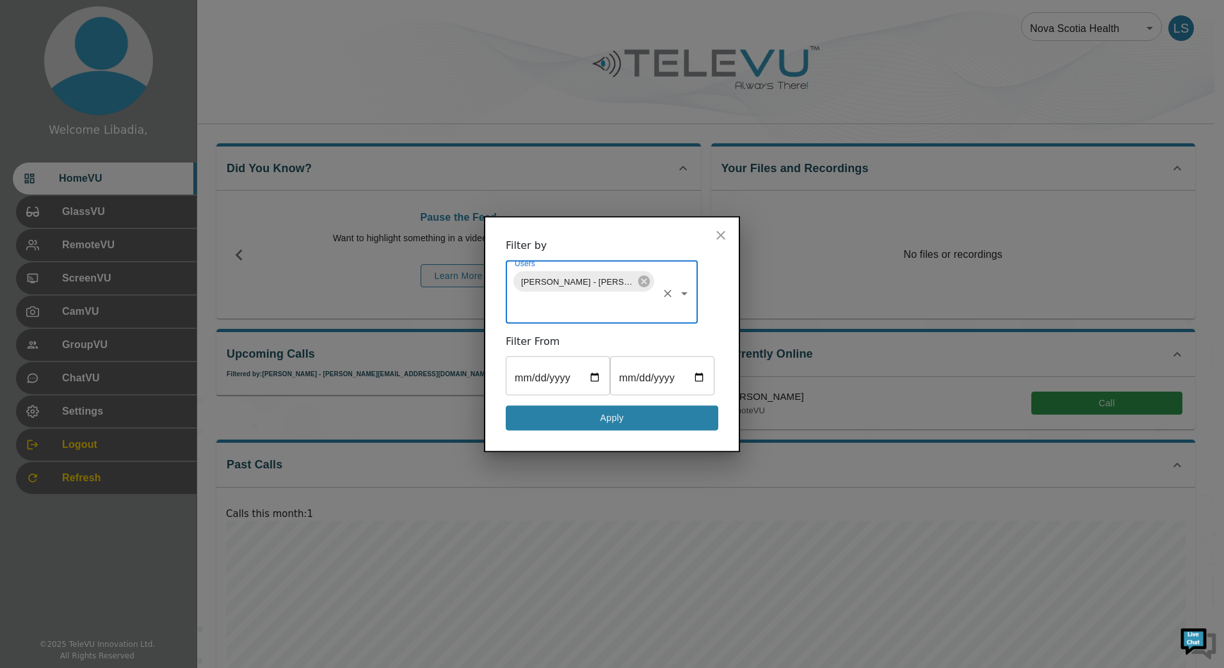
click at [614, 431] on button "Apply" at bounding box center [612, 418] width 212 height 25
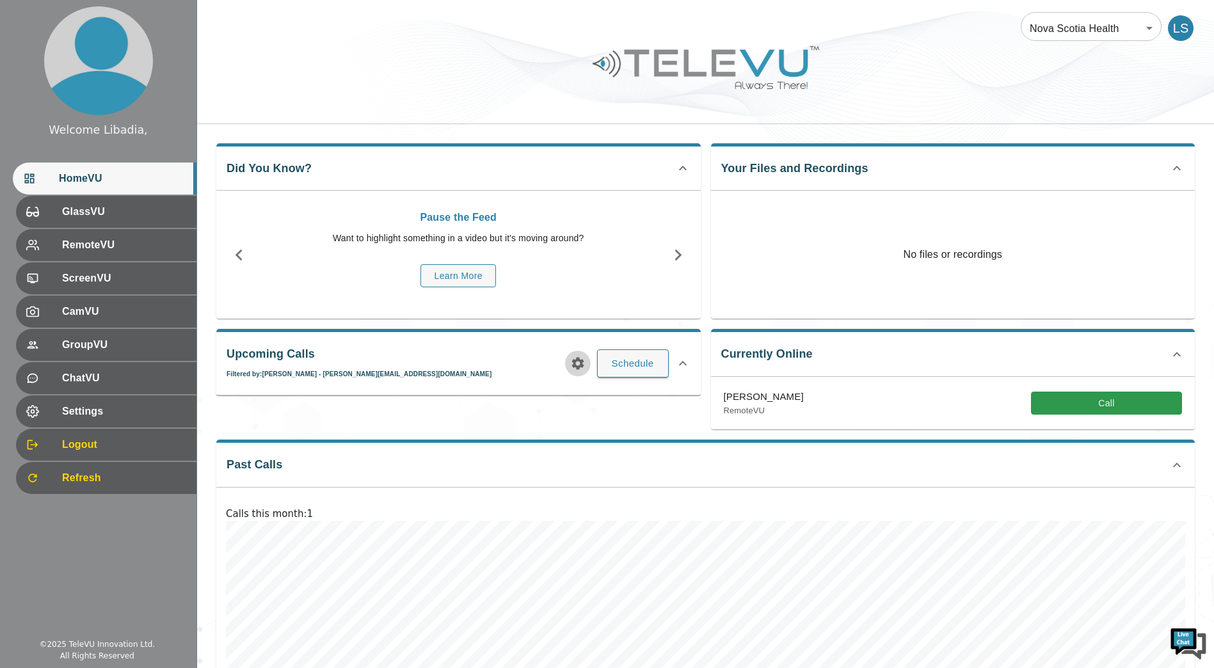
click at [586, 365] on icon "button" at bounding box center [577, 363] width 15 height 15
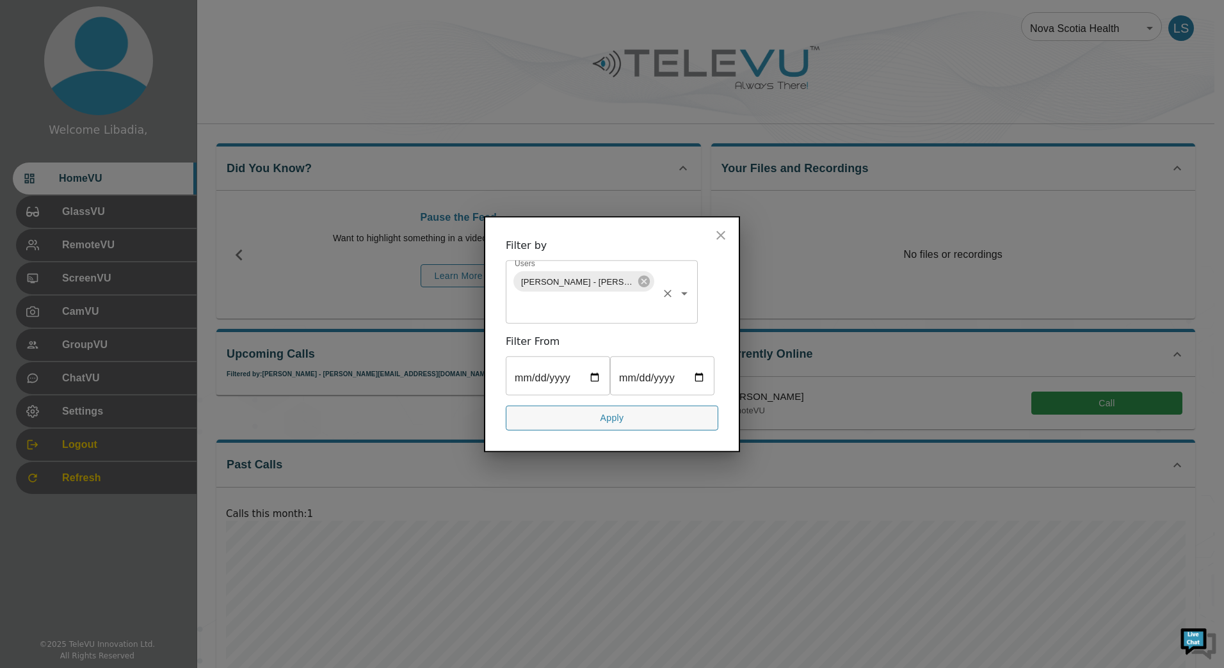
click at [682, 286] on icon "Open" at bounding box center [683, 293] width 15 height 15
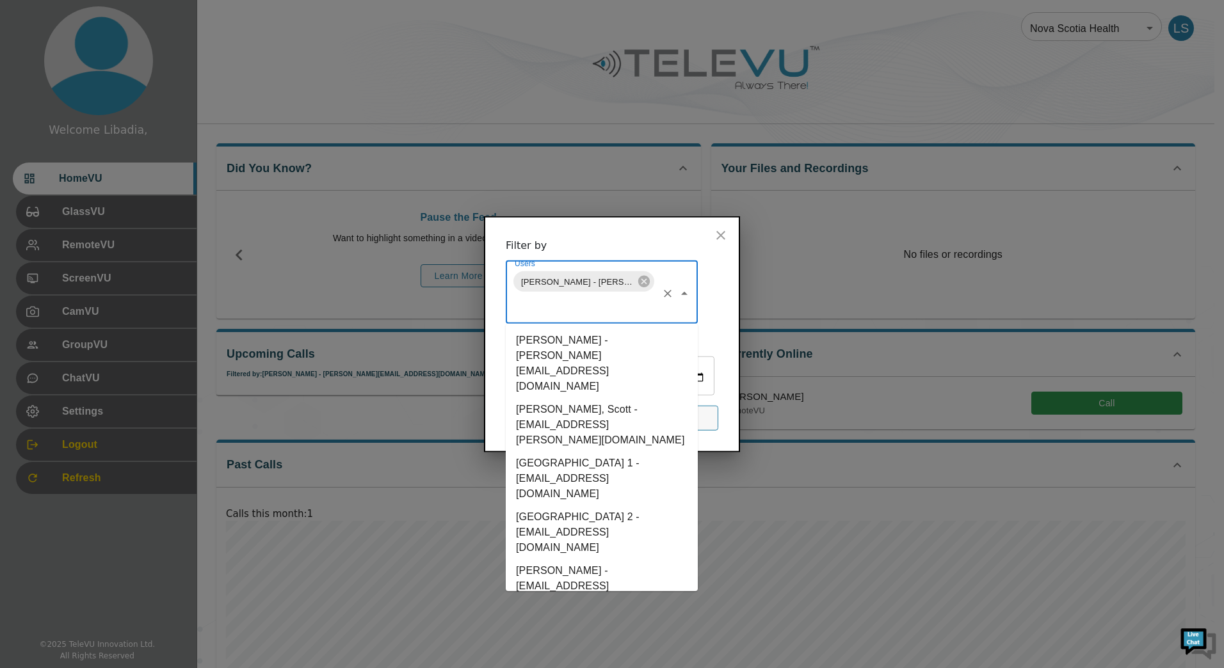
click at [568, 398] on li "Libadia, Scott - scott.libadia@nshealth.ca" at bounding box center [602, 425] width 192 height 54
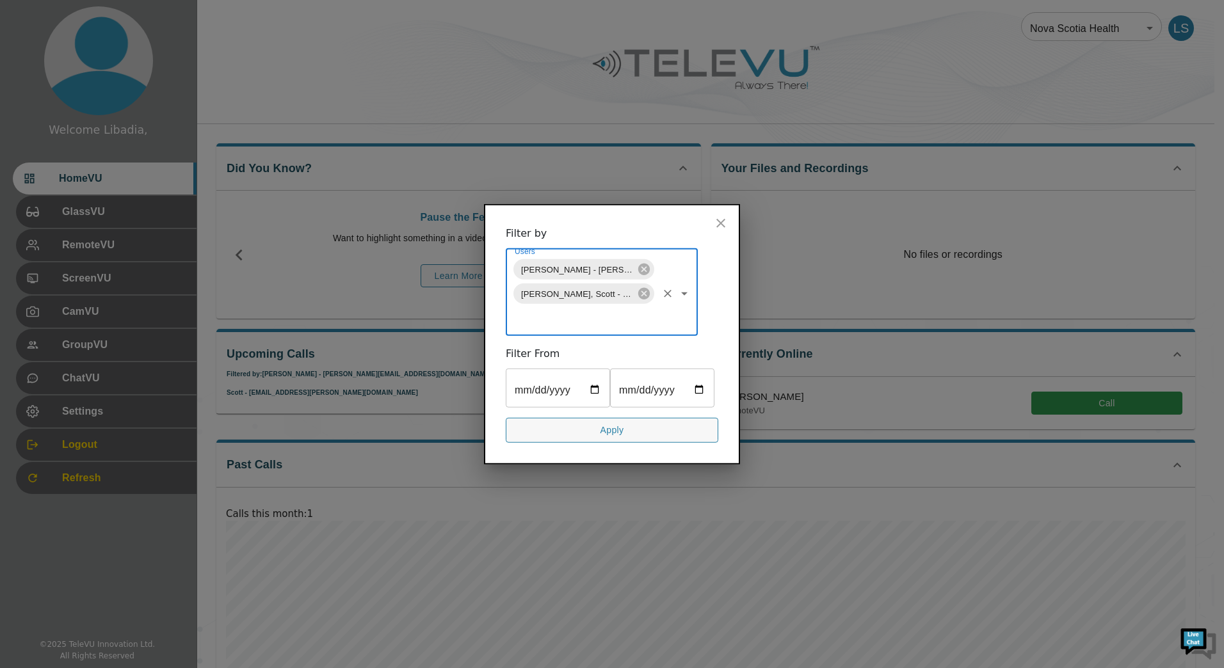
drag, startPoint x: 594, startPoint y: 370, endPoint x: 607, endPoint y: 372, distance: 13.6
click at [596, 372] on input "date" at bounding box center [558, 390] width 104 height 36
type input "2025-06-30"
click at [610, 408] on input "date" at bounding box center [662, 390] width 104 height 36
type input "2025-08-28"
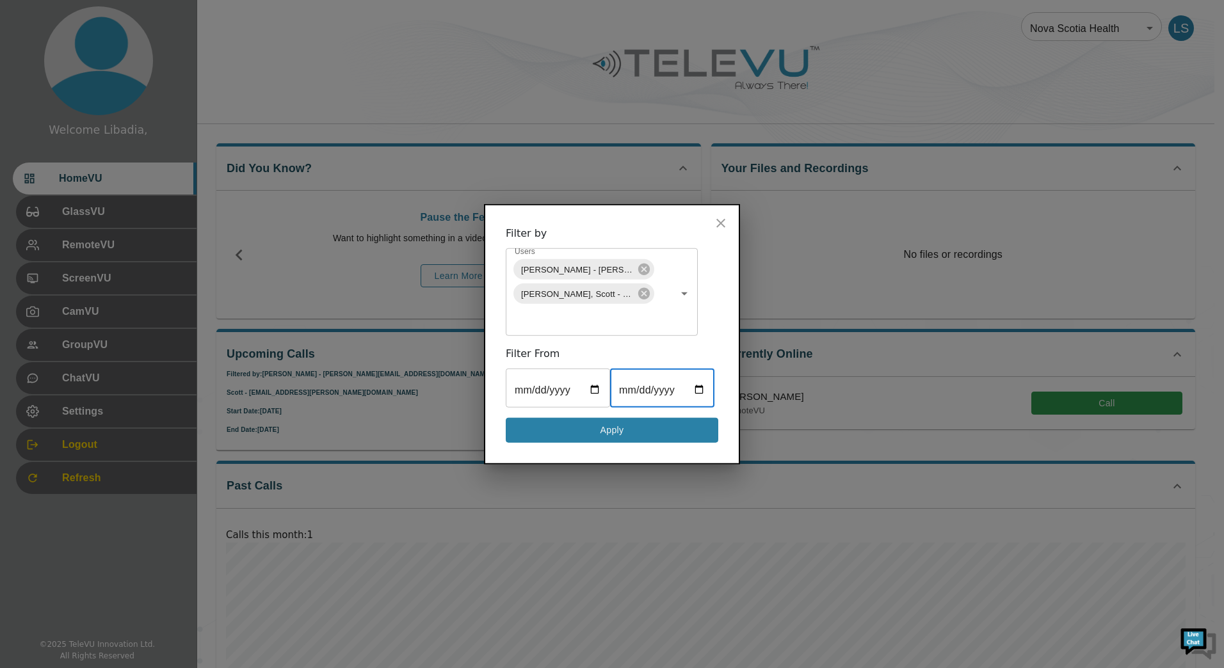
click at [613, 443] on button "Apply" at bounding box center [612, 430] width 212 height 25
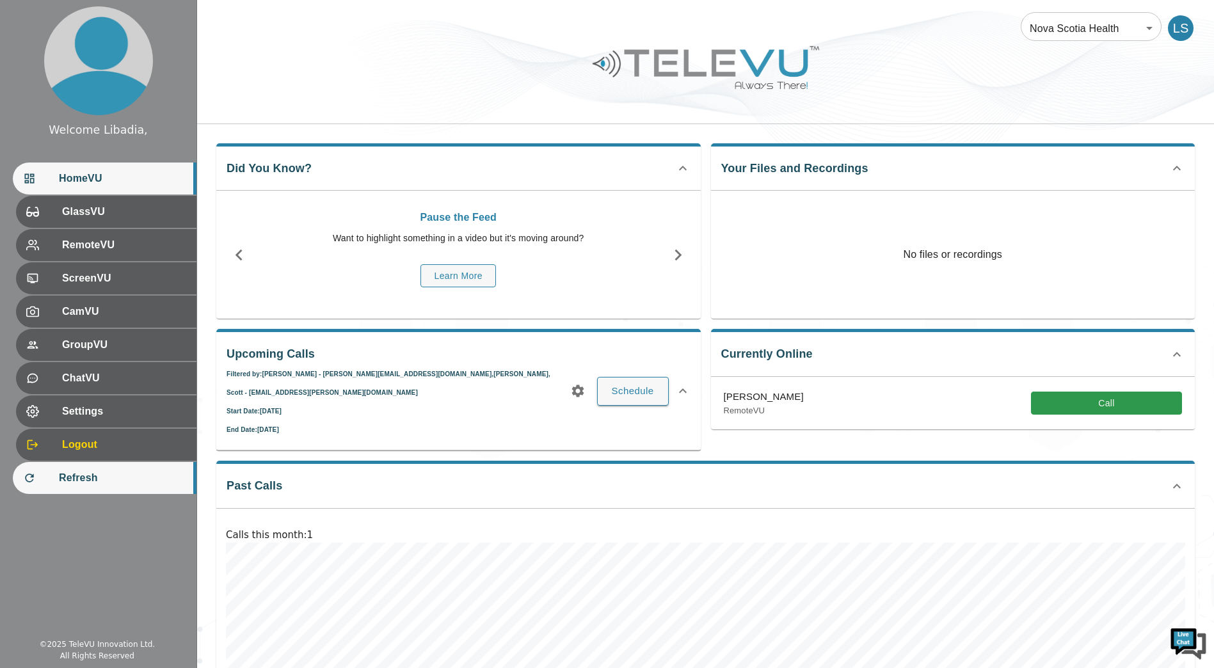
click at [79, 474] on span "Refresh" at bounding box center [122, 477] width 127 height 15
